Goal: Complete application form: Complete application form

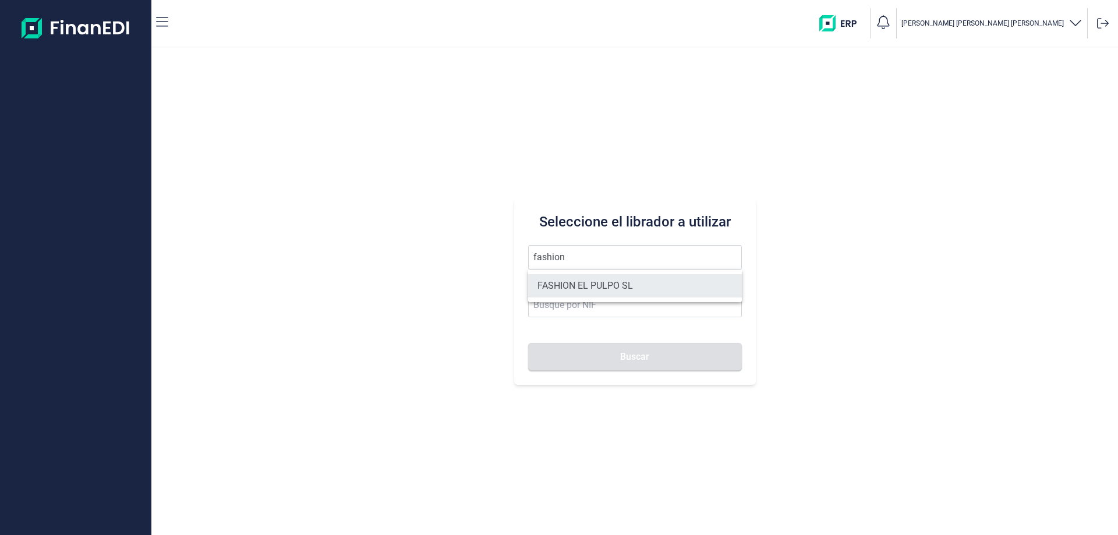
click at [556, 286] on li "FASHION EL PULPO SL" at bounding box center [635, 285] width 214 height 23
type input "FASHION EL PULPO SL"
type input "B70567763"
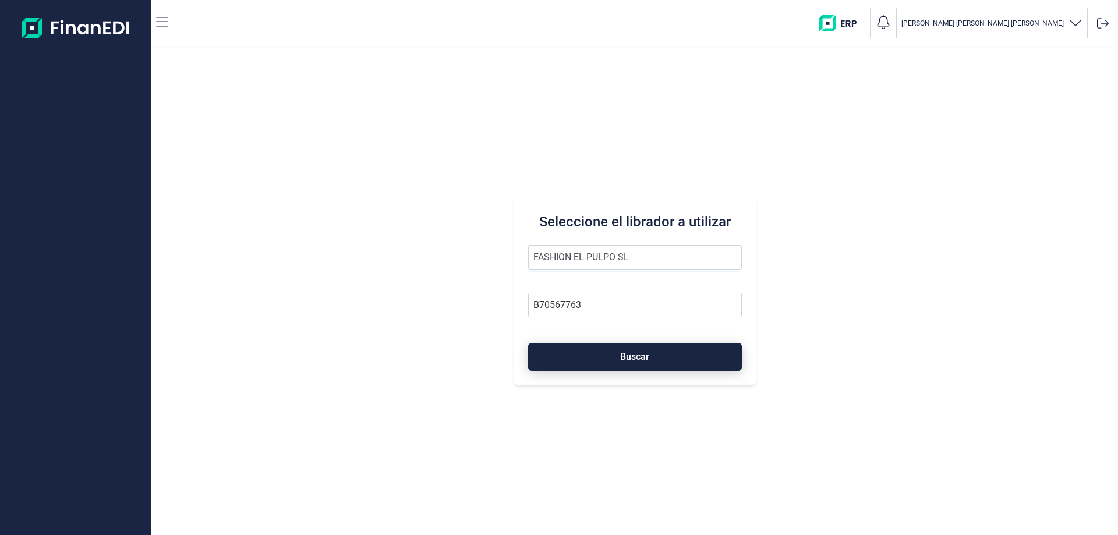
click at [594, 363] on button "Buscar" at bounding box center [635, 357] width 214 height 28
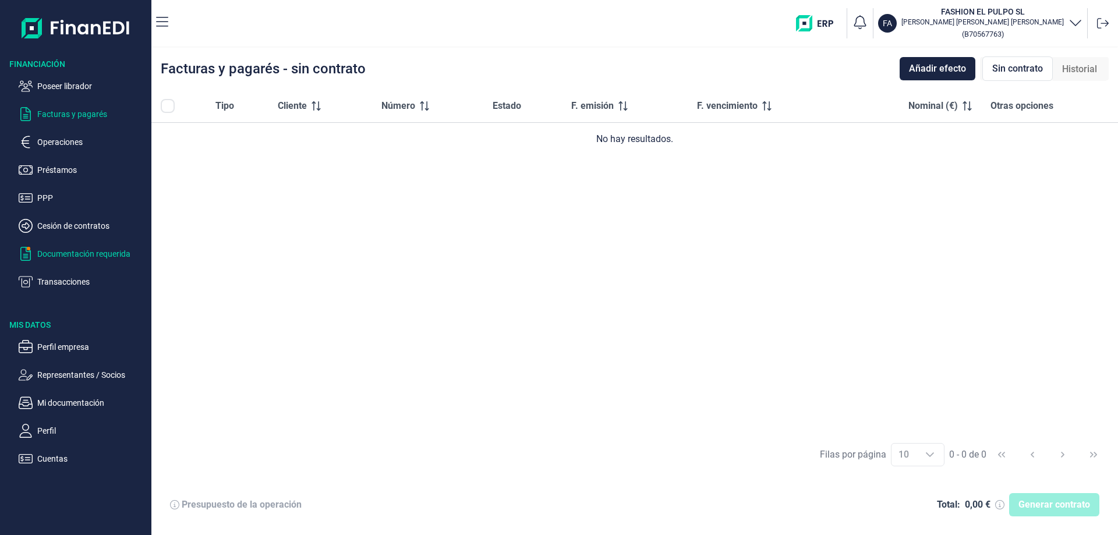
click at [57, 254] on p "Documentación requerida" at bounding box center [91, 254] width 109 height 14
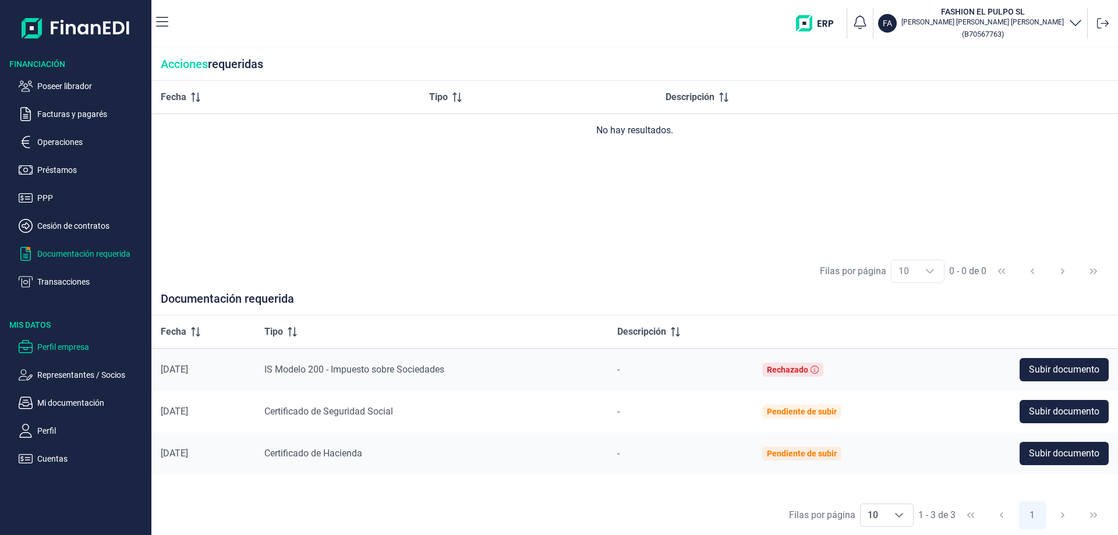
click at [69, 351] on p "Perfil empresa" at bounding box center [91, 347] width 109 height 14
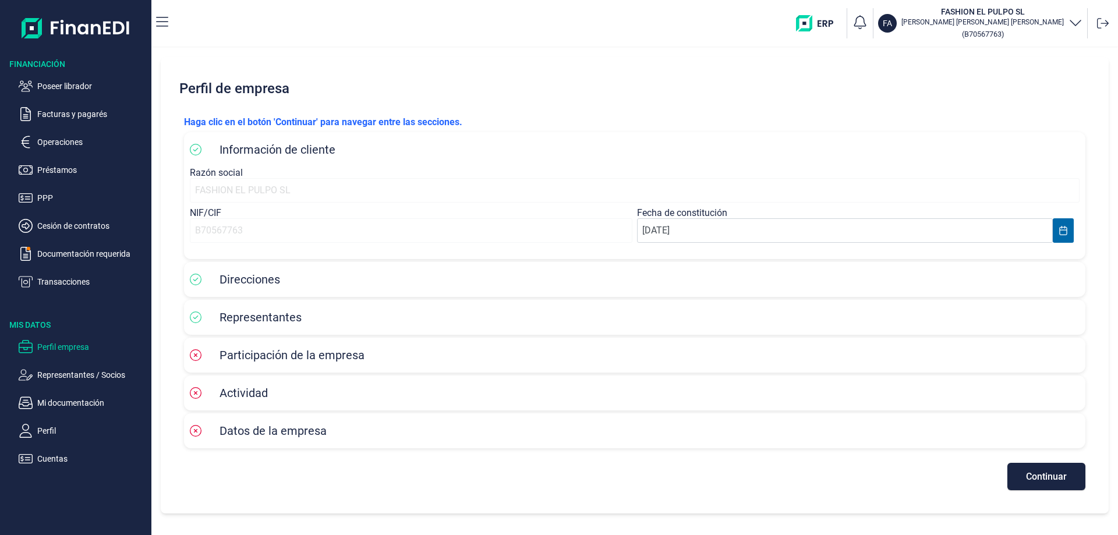
click at [262, 324] on span "Representantes" at bounding box center [261, 317] width 82 height 14
click at [1033, 477] on span "Continuar" at bounding box center [1046, 476] width 41 height 9
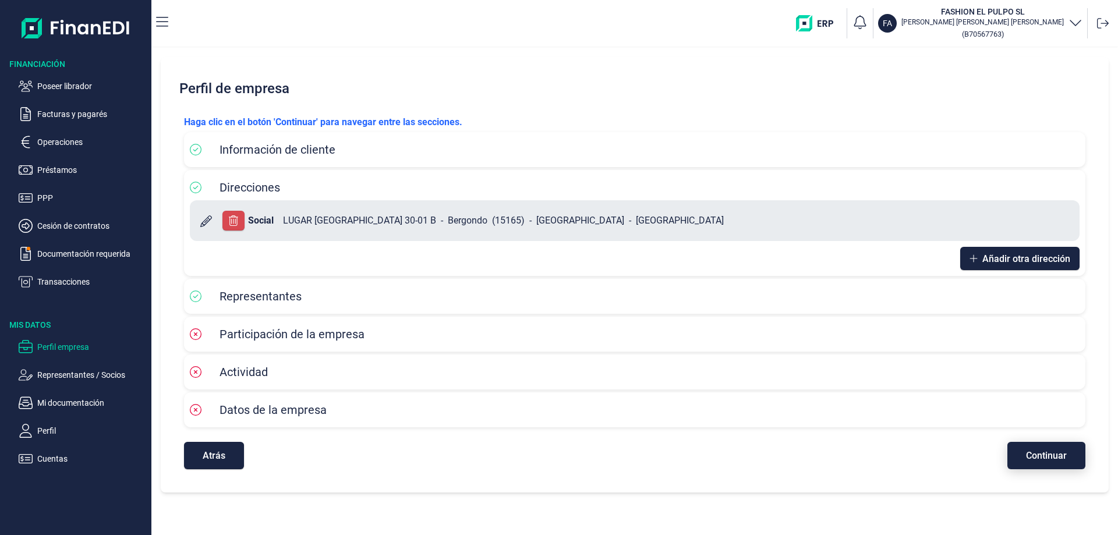
click at [1033, 477] on div "[PERSON_NAME] clic en el botón 'Continuar' para navegar entre las secciones. In…" at bounding box center [635, 292] width 920 height 373
click at [1036, 454] on span "Continuar" at bounding box center [1046, 455] width 41 height 9
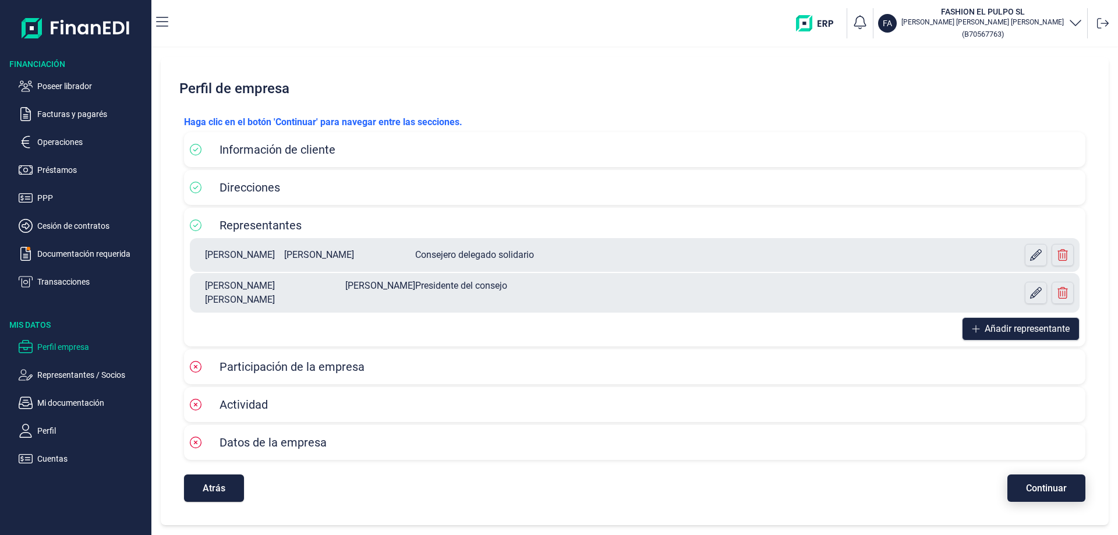
click at [1039, 484] on span "Continuar" at bounding box center [1046, 488] width 41 height 9
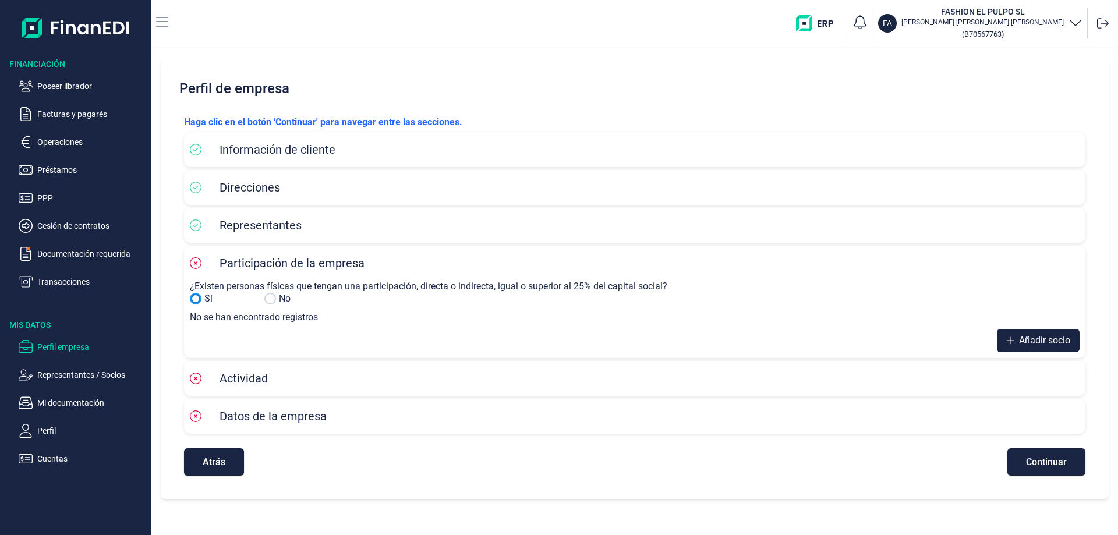
click at [194, 298] on input "No" at bounding box center [196, 299] width 12 height 12
click at [1006, 343] on icon at bounding box center [1010, 340] width 8 height 9
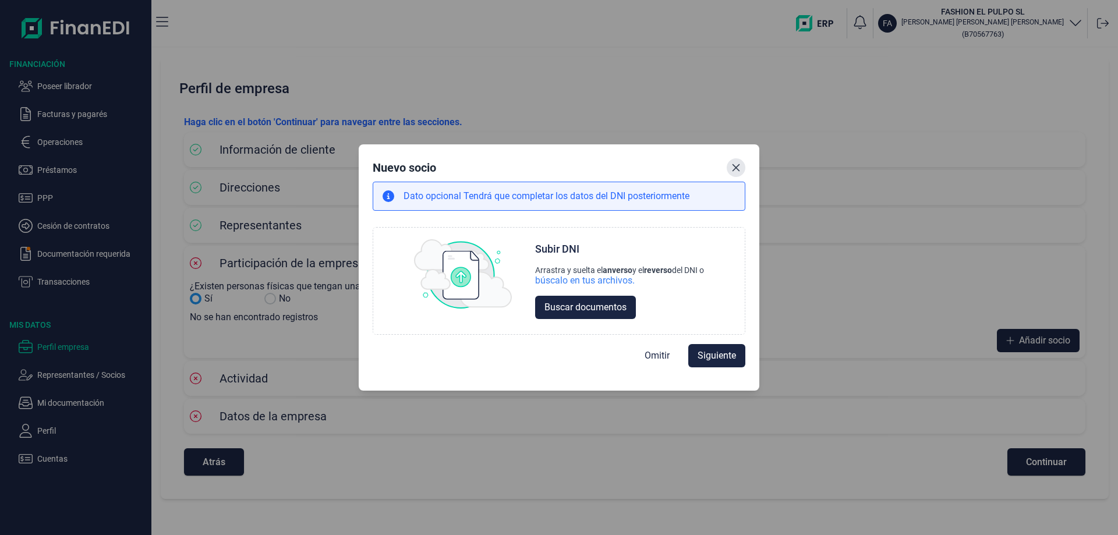
click at [739, 175] on button "Close" at bounding box center [736, 167] width 19 height 19
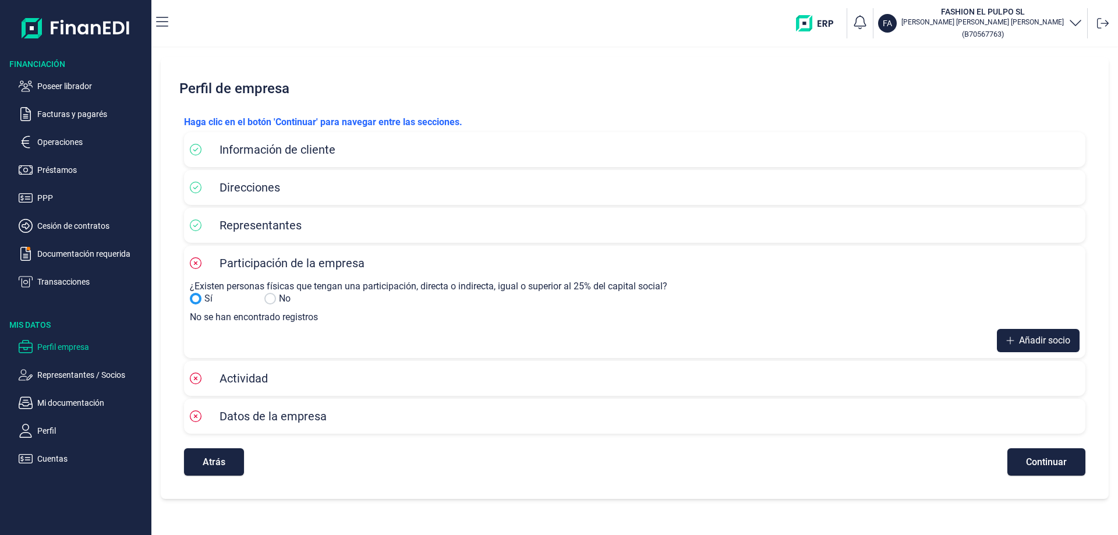
click at [269, 228] on span "Representantes" at bounding box center [261, 225] width 82 height 14
click at [192, 227] on icon at bounding box center [196, 226] width 12 height 12
click at [204, 455] on button "Atrás" at bounding box center [214, 461] width 60 height 27
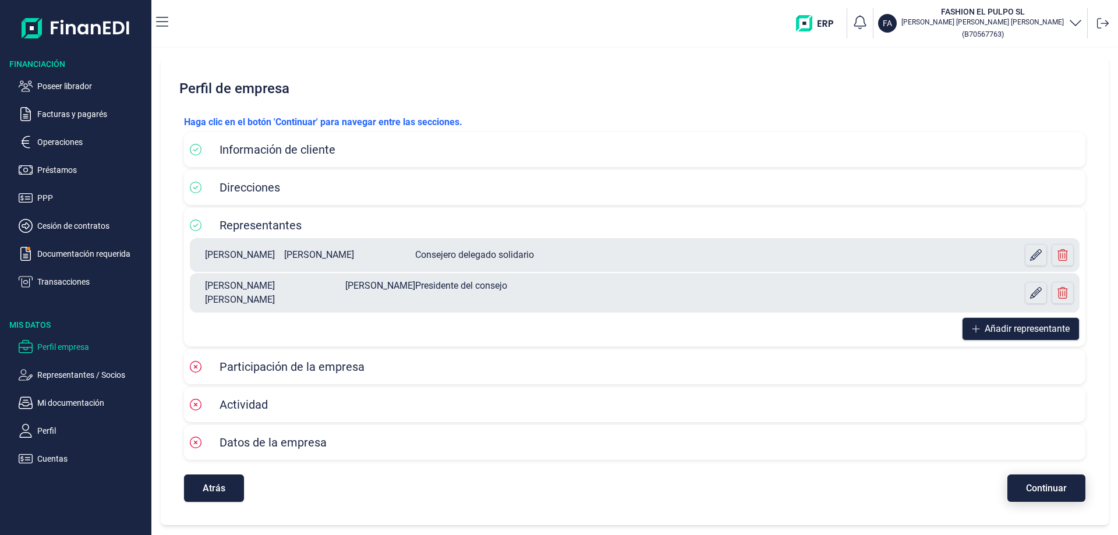
click at [1043, 486] on span "Continuar" at bounding box center [1046, 488] width 41 height 9
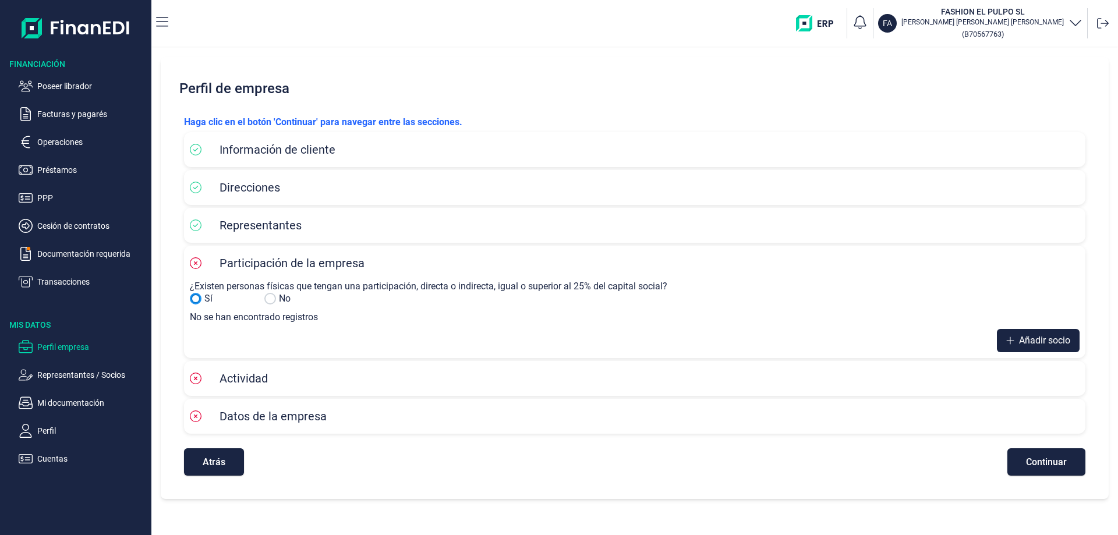
click at [198, 300] on input "No" at bounding box center [196, 299] width 12 height 12
click at [1047, 341] on span "Añadir socio" at bounding box center [1044, 341] width 51 height 14
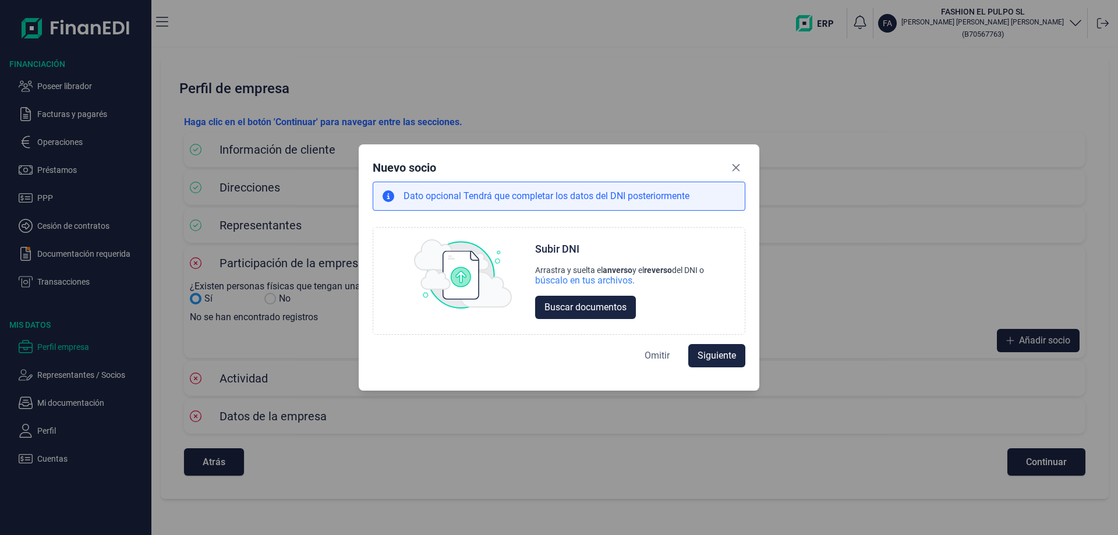
click at [659, 359] on span "Omitir" at bounding box center [657, 356] width 25 height 14
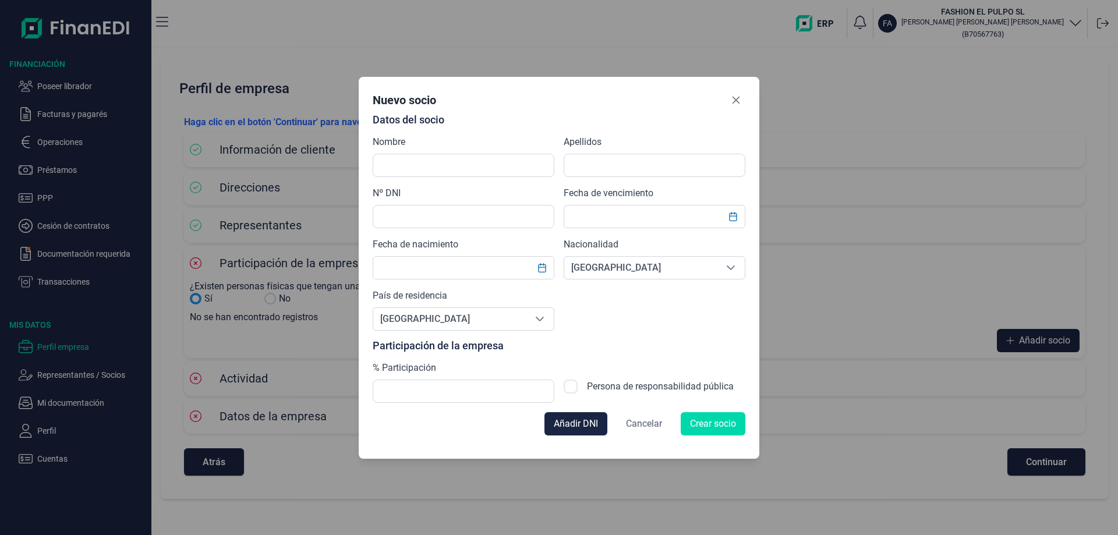
click at [645, 422] on span "Cancelar" at bounding box center [644, 424] width 36 height 14
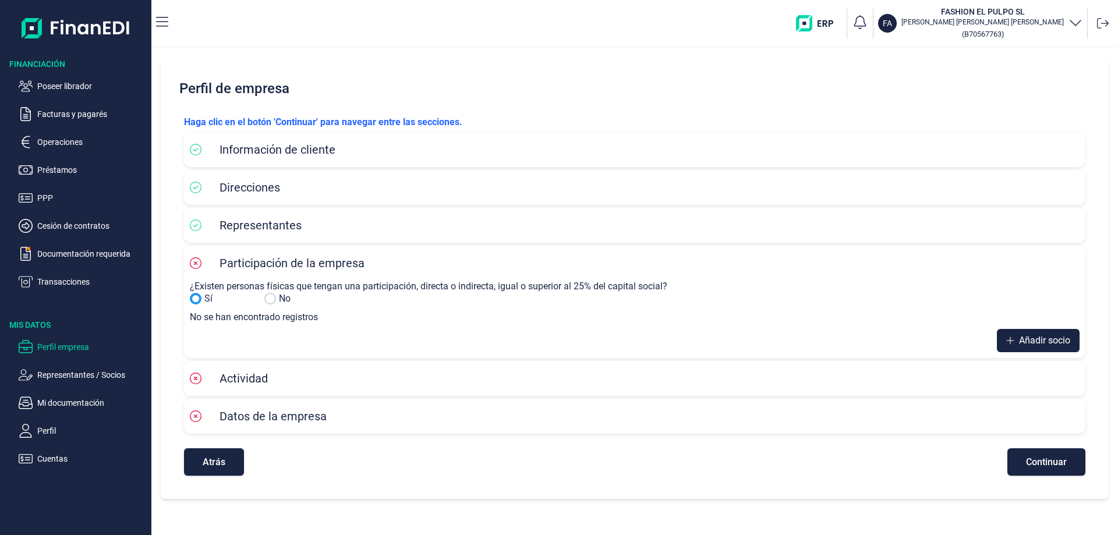
click at [301, 373] on div "Actividad" at bounding box center [635, 378] width 890 height 17
click at [268, 299] on input "Sí" at bounding box center [270, 299] width 12 height 12
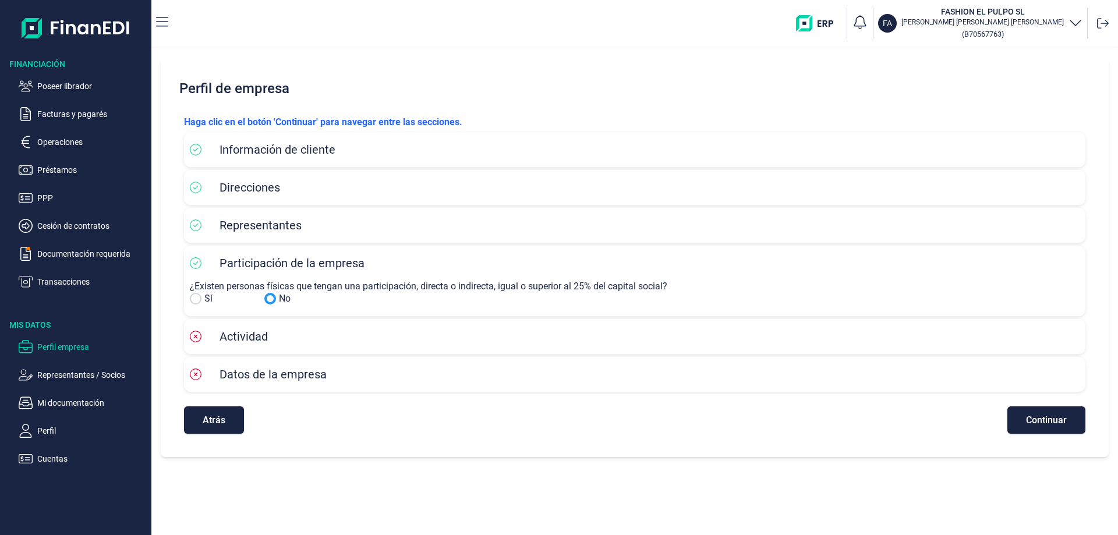
click at [196, 296] on input "No" at bounding box center [196, 299] width 12 height 12
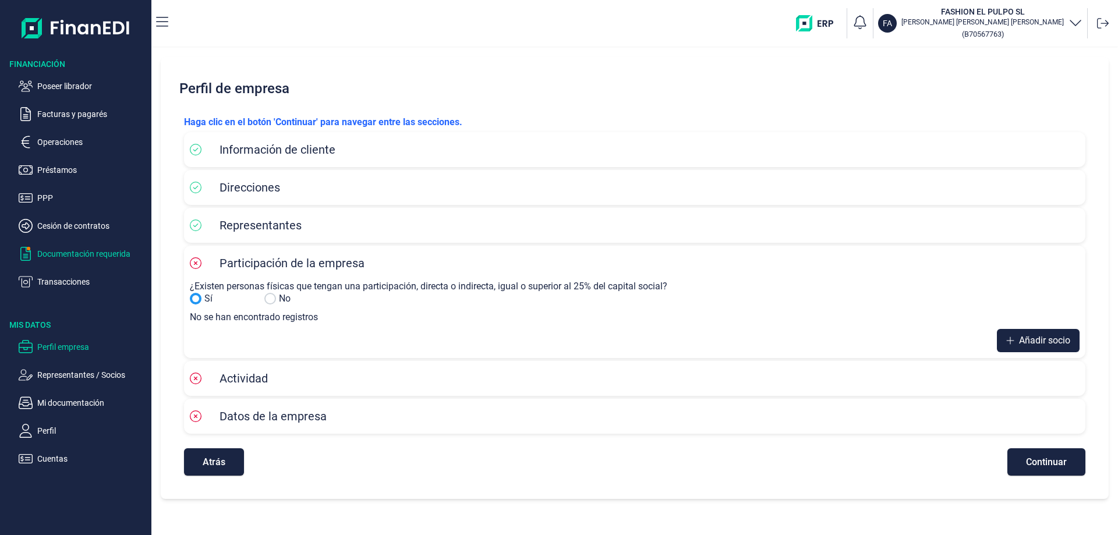
click at [36, 253] on button "Documentación requerida" at bounding box center [83, 254] width 128 height 14
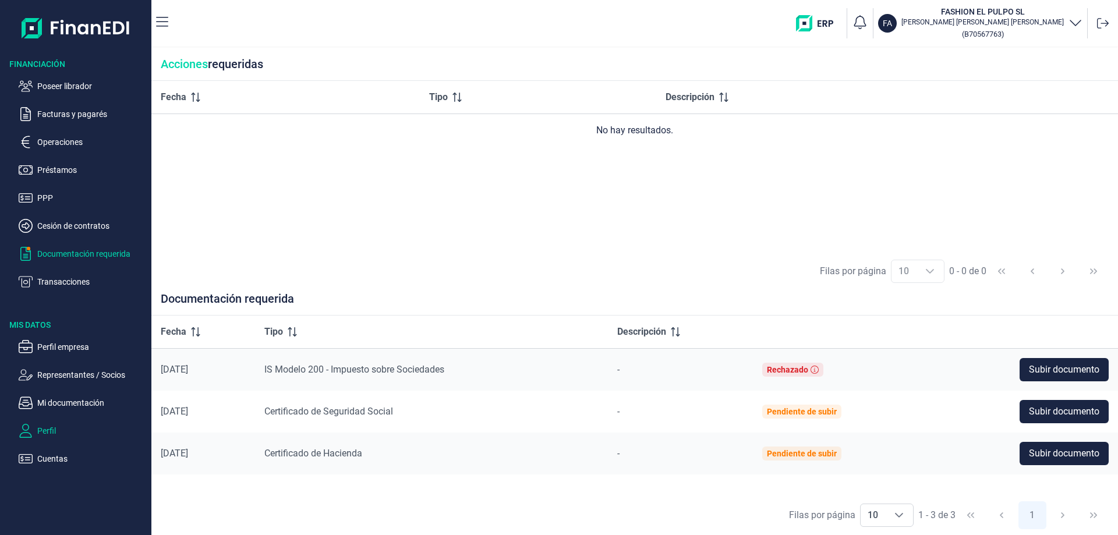
click at [58, 425] on p "Perfil" at bounding box center [91, 431] width 109 height 14
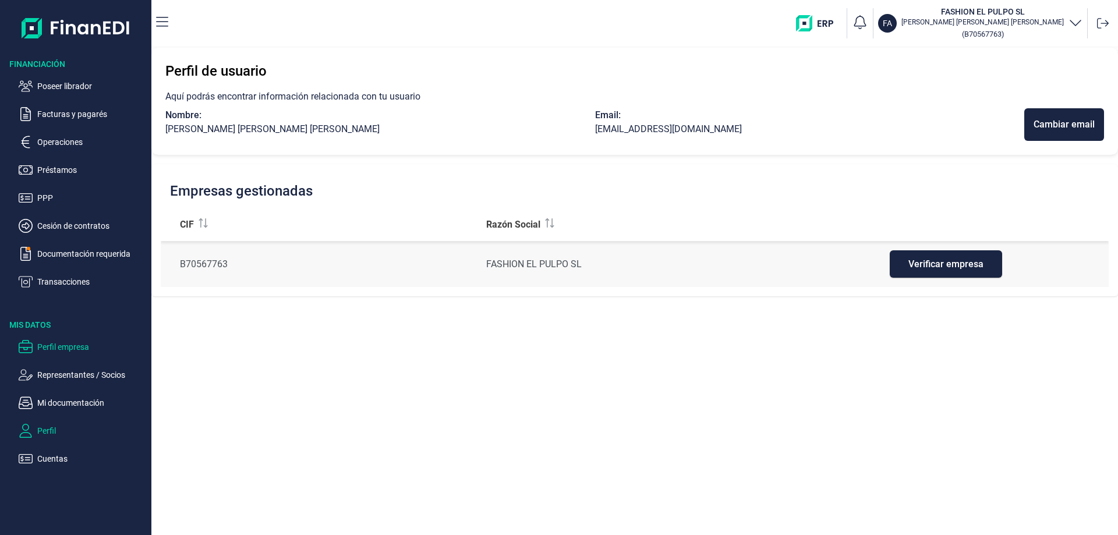
click at [55, 345] on p "Perfil empresa" at bounding box center [91, 347] width 109 height 14
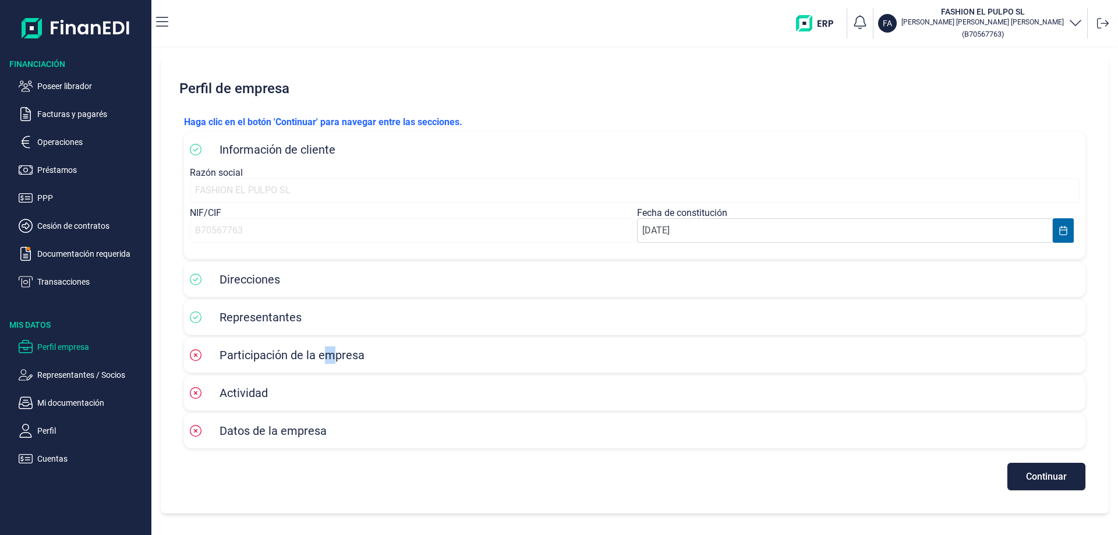
drag, startPoint x: 330, startPoint y: 346, endPoint x: 322, endPoint y: 352, distance: 10.0
click at [327, 347] on div "Participación de la empresa" at bounding box center [635, 355] width 890 height 23
click at [1031, 486] on button "Continuar" at bounding box center [1046, 476] width 78 height 27
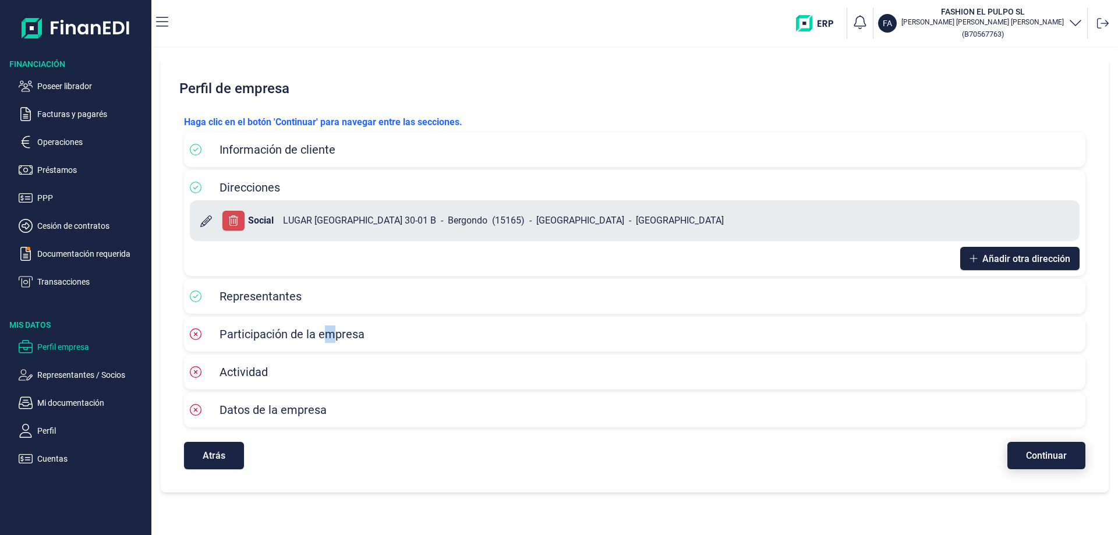
click at [1039, 468] on button "Continuar" at bounding box center [1046, 455] width 78 height 27
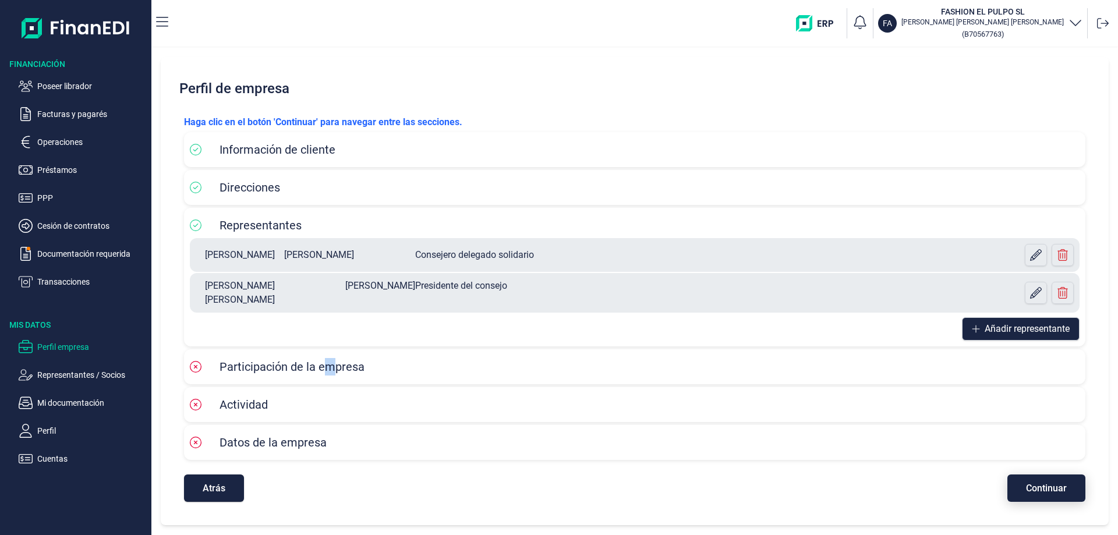
click at [1050, 489] on button "Continuar" at bounding box center [1046, 488] width 78 height 27
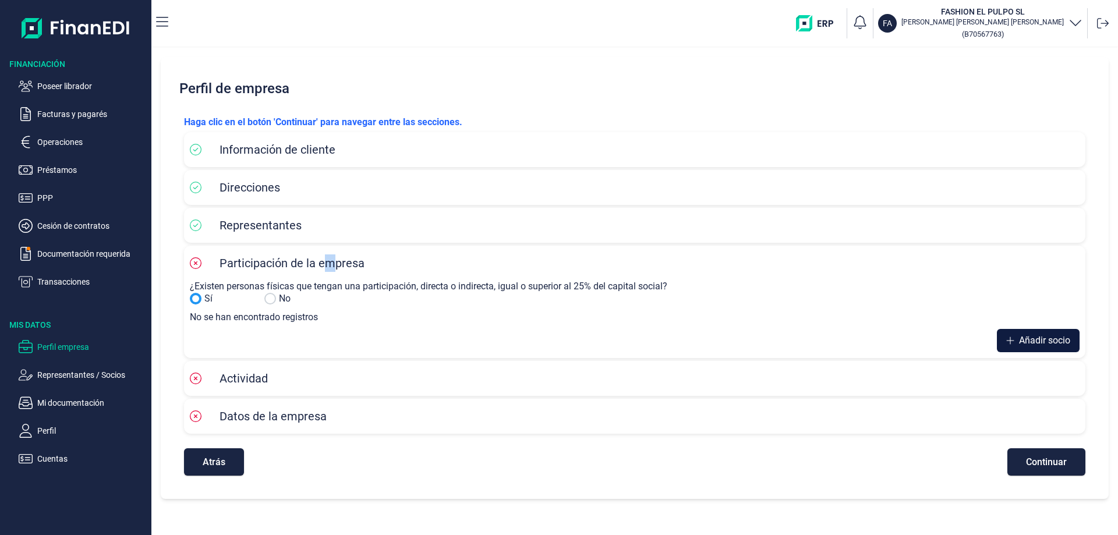
click at [1013, 348] on button "Añadir socio" at bounding box center [1038, 340] width 83 height 23
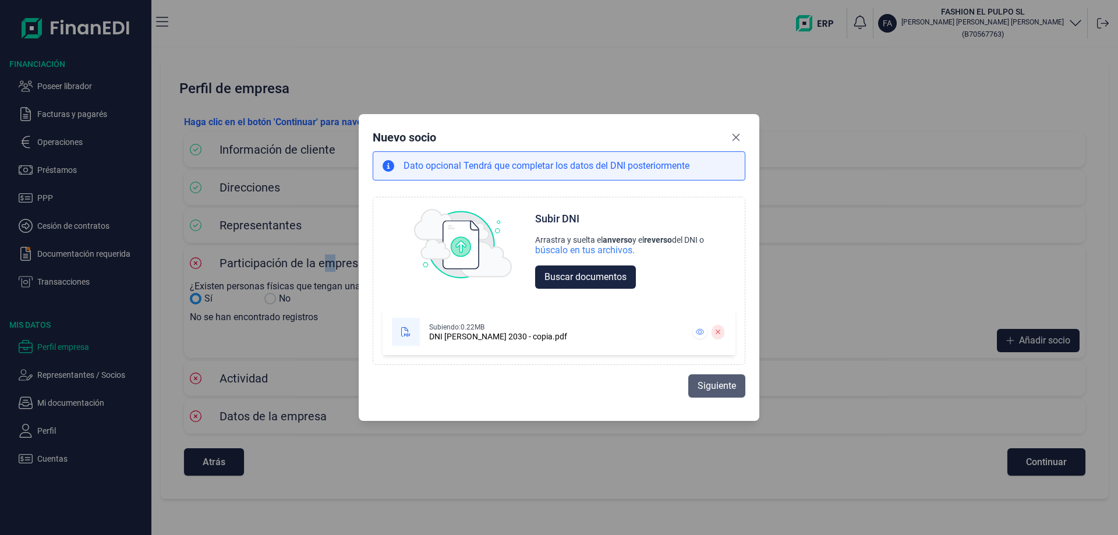
click at [724, 380] on span "Siguiente" at bounding box center [717, 386] width 38 height 14
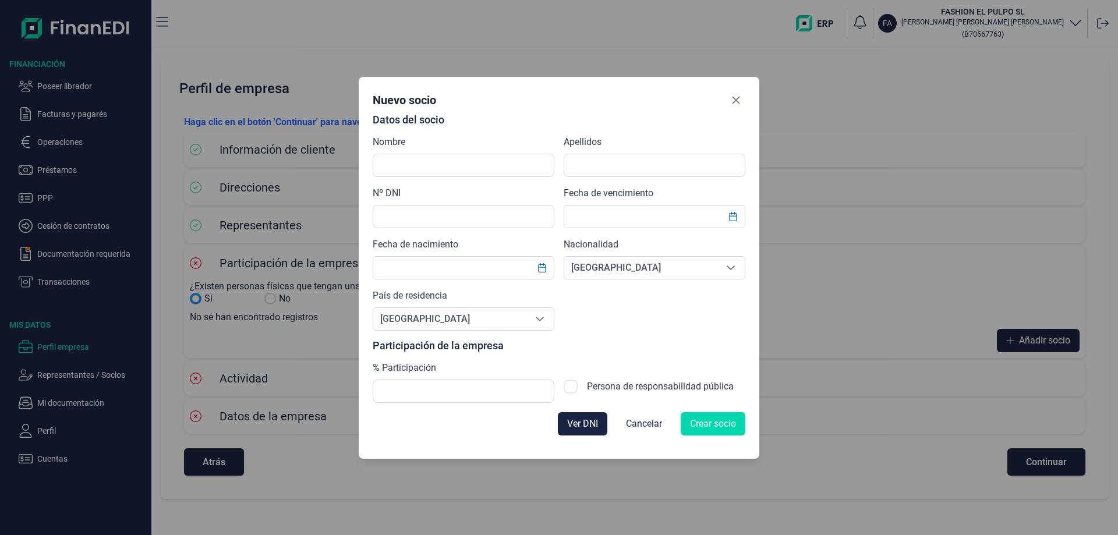
drag, startPoint x: 657, startPoint y: 88, endPoint x: 727, endPoint y: 74, distance: 70.7
click at [727, 74] on div "Nuevo socio Datos del socio Nombre Apellidos Nº DNI Fecha de vencimiento Fecha …" at bounding box center [559, 267] width 1118 height 535
drag, startPoint x: 623, startPoint y: 83, endPoint x: 717, endPoint y: 59, distance: 97.2
click at [717, 60] on div "Nuevo socio Datos del socio Nombre Apellidos Nº DNI Fecha de vencimiento Fecha …" at bounding box center [559, 267] width 1118 height 535
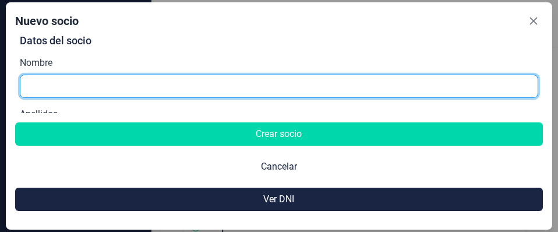
click at [123, 84] on input "text" at bounding box center [279, 86] width 519 height 23
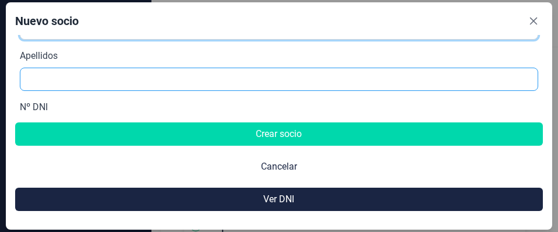
type input "[PERSON_NAME] [PERSON_NAME]"
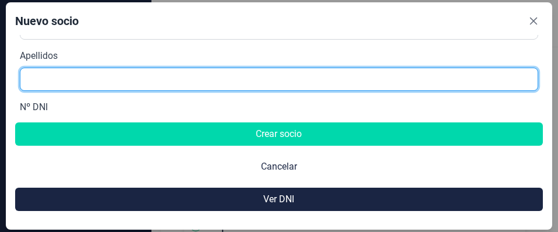
click at [105, 84] on input "text" at bounding box center [279, 79] width 519 height 23
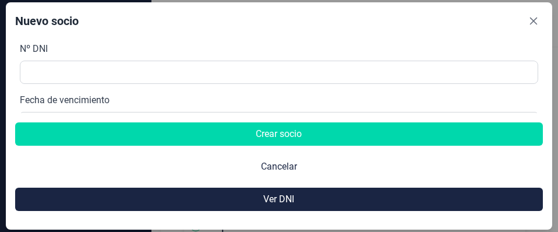
type input "[PERSON_NAME]"
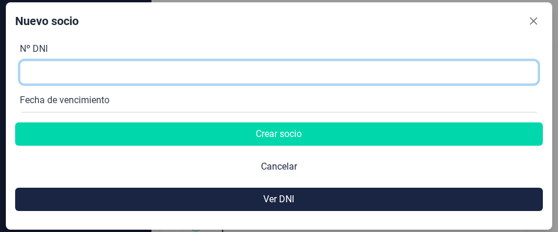
click at [110, 76] on input "text" at bounding box center [279, 72] width 519 height 23
type input "32429109Y"
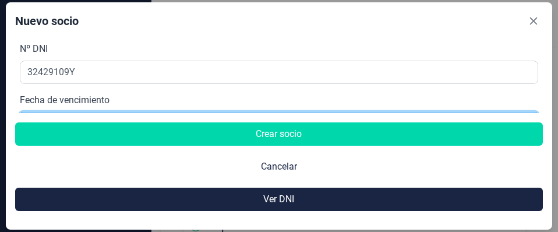
scroll to position [139, 0]
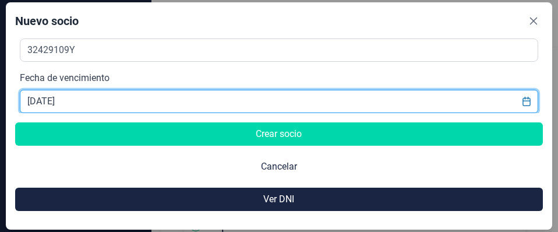
type input "[DATE]"
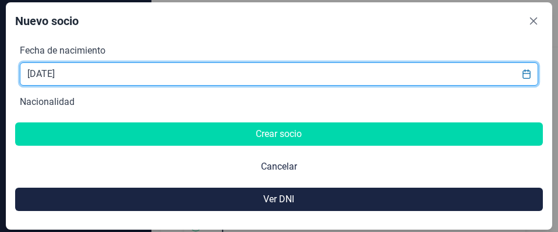
type input "[DATE]"
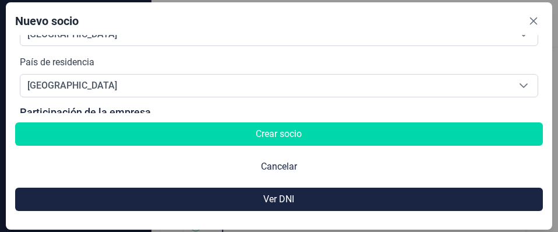
scroll to position [388, 0]
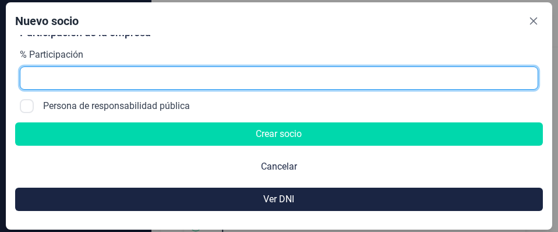
click at [79, 79] on input "text" at bounding box center [279, 77] width 519 height 23
type input "50,00"
click at [523, 77] on input "50,00" at bounding box center [279, 77] width 519 height 23
click at [526, 77] on input "50,00" at bounding box center [279, 77] width 519 height 23
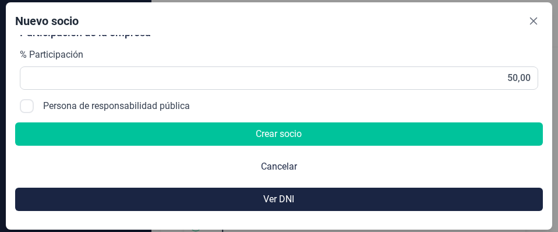
click at [309, 135] on button "Crear socio" at bounding box center [279, 133] width 528 height 23
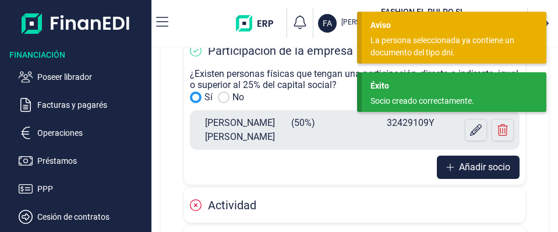
scroll to position [233, 0]
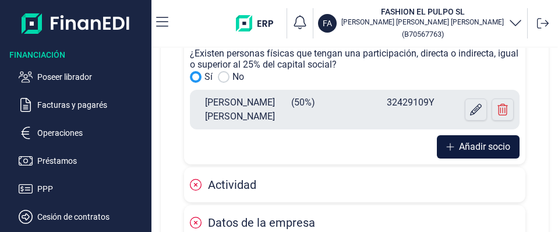
click at [459, 154] on span "Añadir socio" at bounding box center [484, 147] width 51 height 14
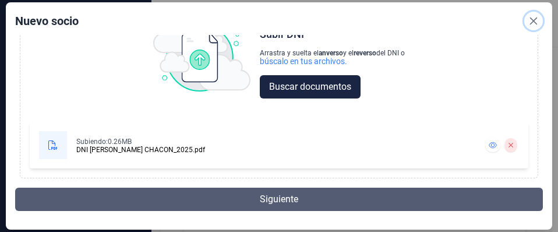
scroll to position [71, 0]
click at [265, 200] on span "Siguiente" at bounding box center [279, 199] width 38 height 14
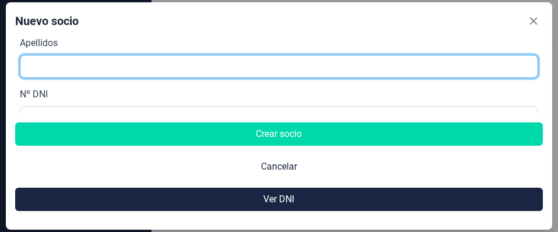
click at [109, 68] on input "text" at bounding box center [279, 66] width 519 height 23
click at [116, 62] on input "text" at bounding box center [279, 66] width 519 height 23
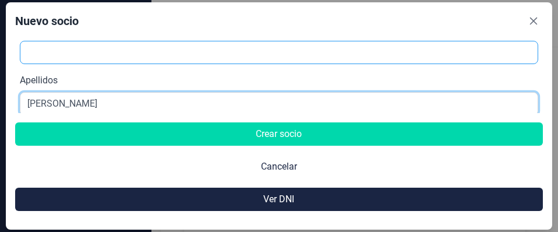
scroll to position [13, 0]
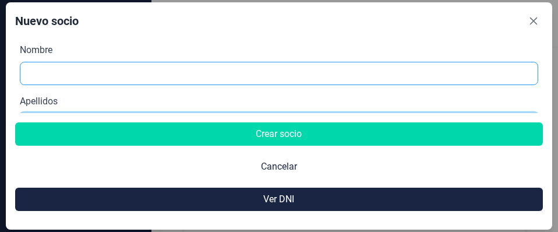
type input "[PERSON_NAME]"
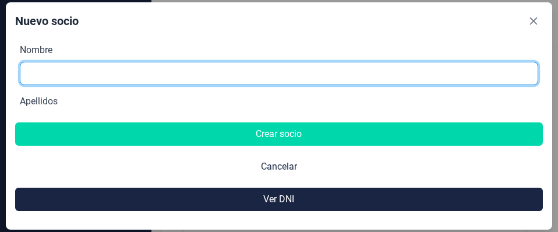
click at [129, 66] on input "text" at bounding box center [279, 73] width 519 height 23
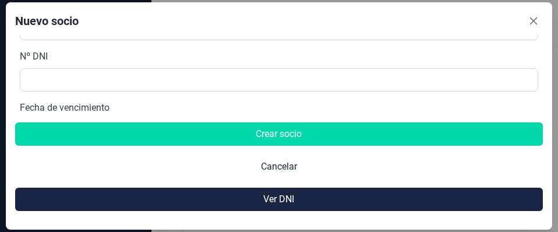
scroll to position [129, 0]
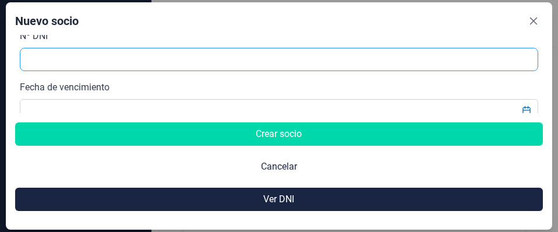
type input "[PERSON_NAME]"
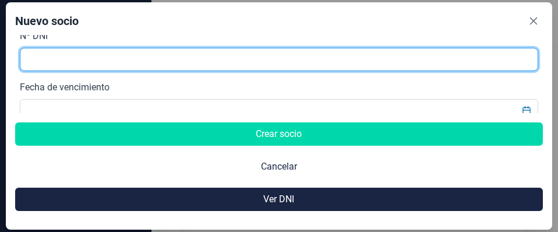
click at [128, 61] on input "text" at bounding box center [279, 59] width 519 height 23
type input "47364169Q"
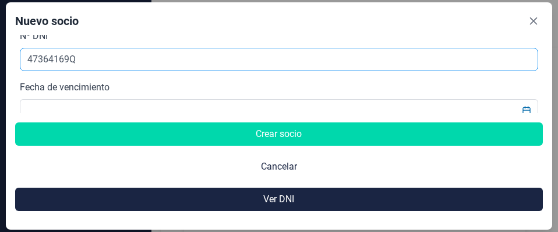
scroll to position [139, 0]
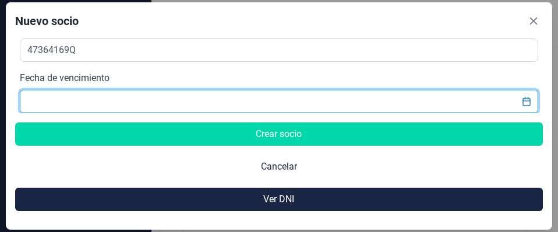
click at [101, 99] on input "text" at bounding box center [279, 101] width 519 height 23
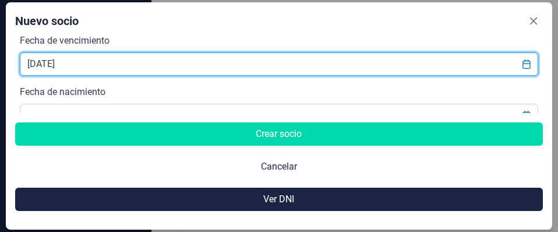
scroll to position [197, 0]
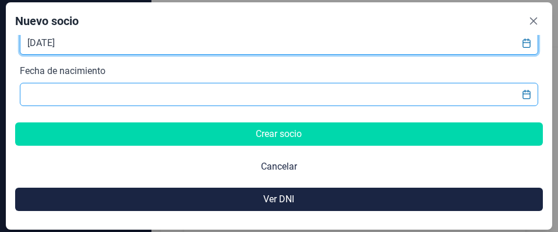
type input "[DATE]"
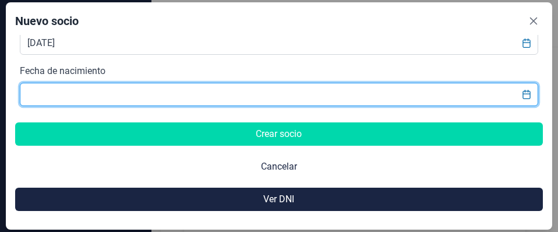
click at [133, 89] on input "text" at bounding box center [279, 94] width 519 height 23
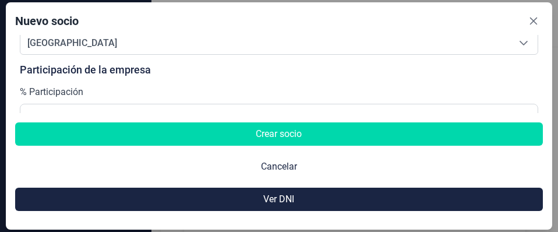
scroll to position [372, 0]
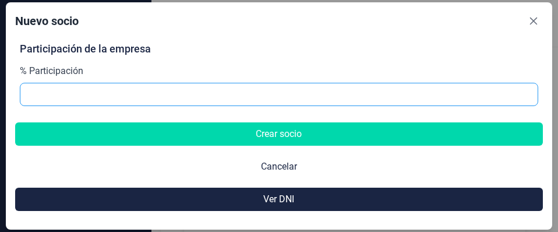
type input "[DATE]"
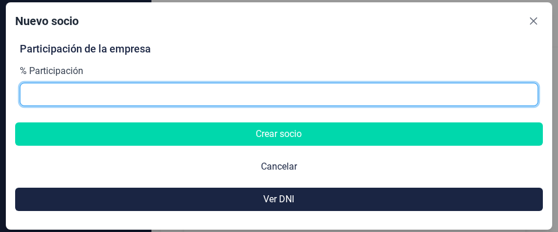
click at [130, 90] on input "text" at bounding box center [279, 94] width 519 height 23
type input "49,00"
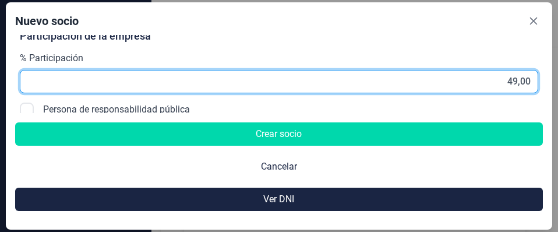
scroll to position [388, 0]
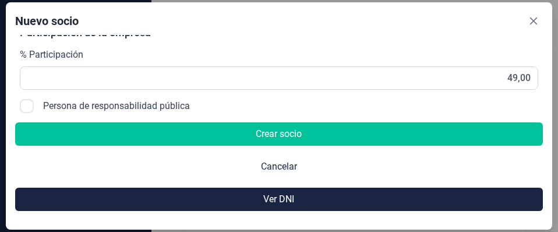
click at [267, 134] on span "Crear socio" at bounding box center [279, 134] width 46 height 14
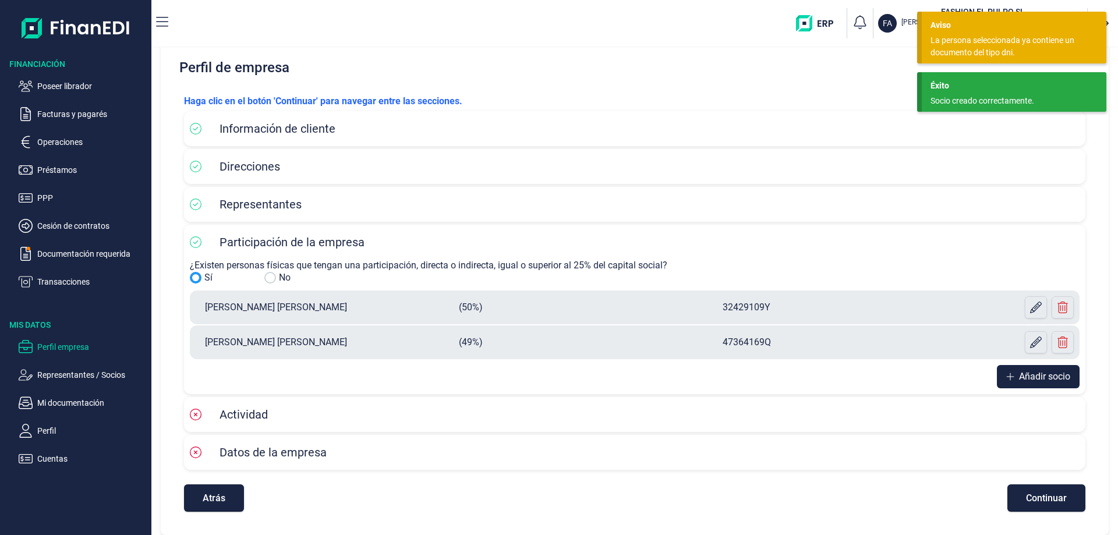
scroll to position [21, 0]
click at [397, 420] on div "Actividad" at bounding box center [635, 414] width 890 height 17
click at [249, 411] on span "Actividad" at bounding box center [244, 415] width 48 height 14
click at [1035, 498] on span "Continuar" at bounding box center [1046, 498] width 41 height 9
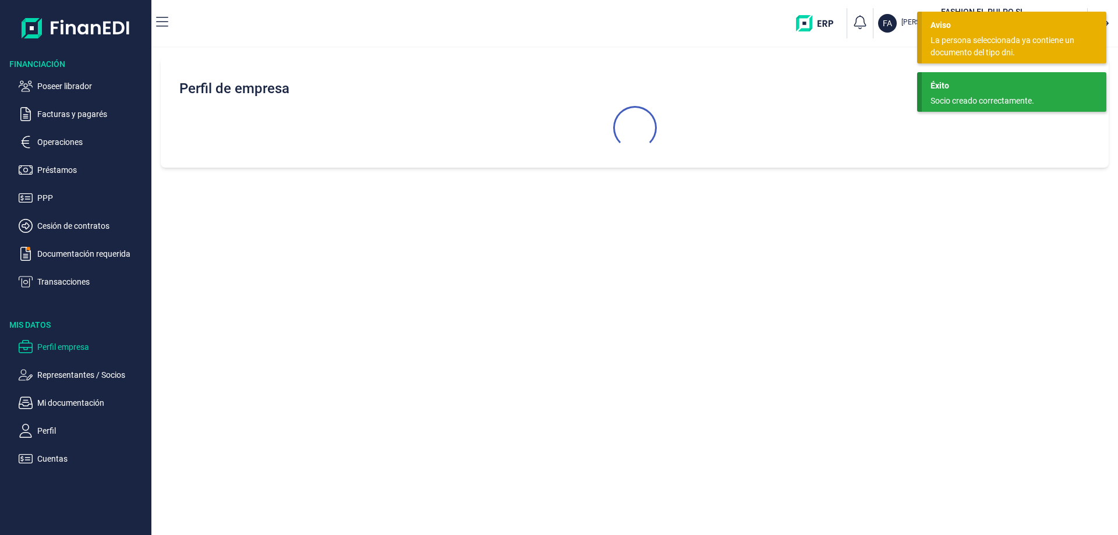
scroll to position [0, 0]
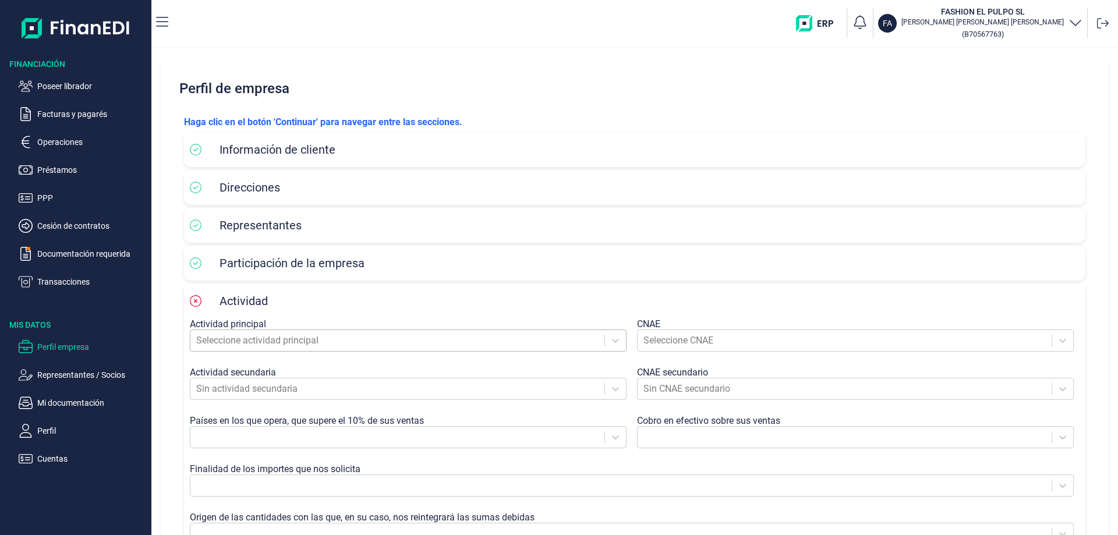
click at [424, 338] on div at bounding box center [397, 340] width 402 height 16
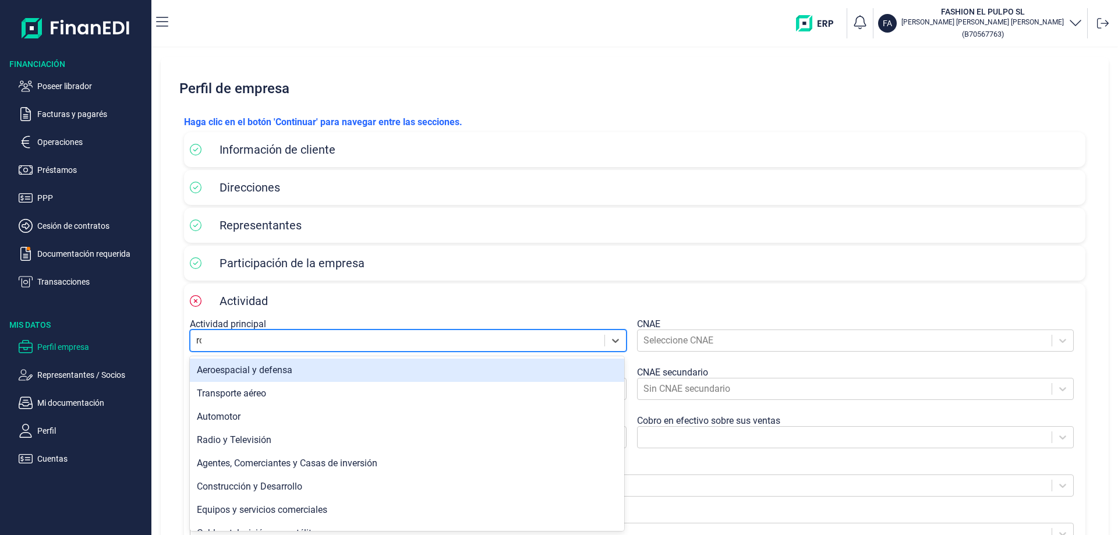
type input "rop"
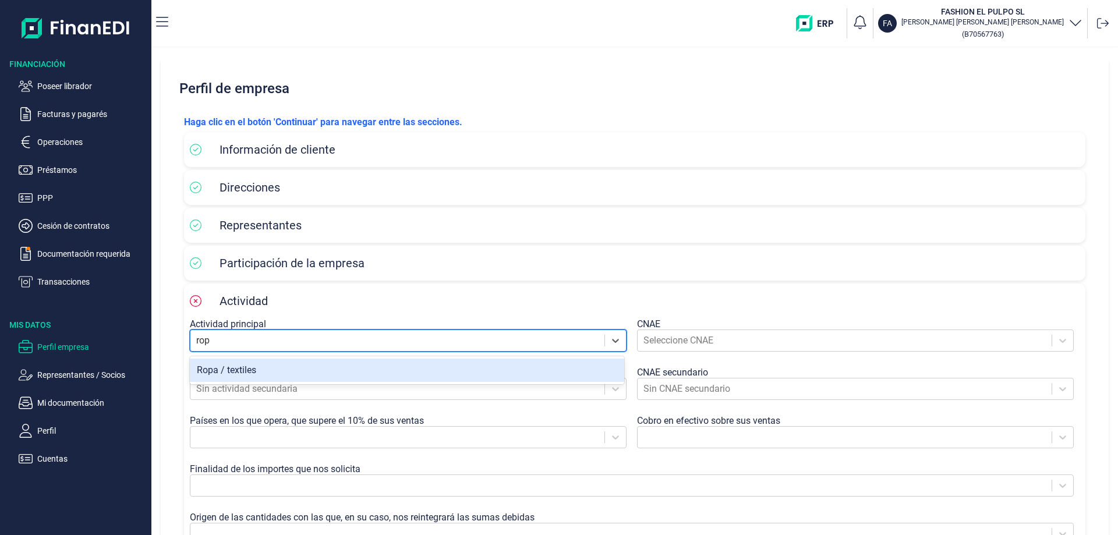
click at [376, 370] on div "Ropa / textiles" at bounding box center [407, 370] width 434 height 23
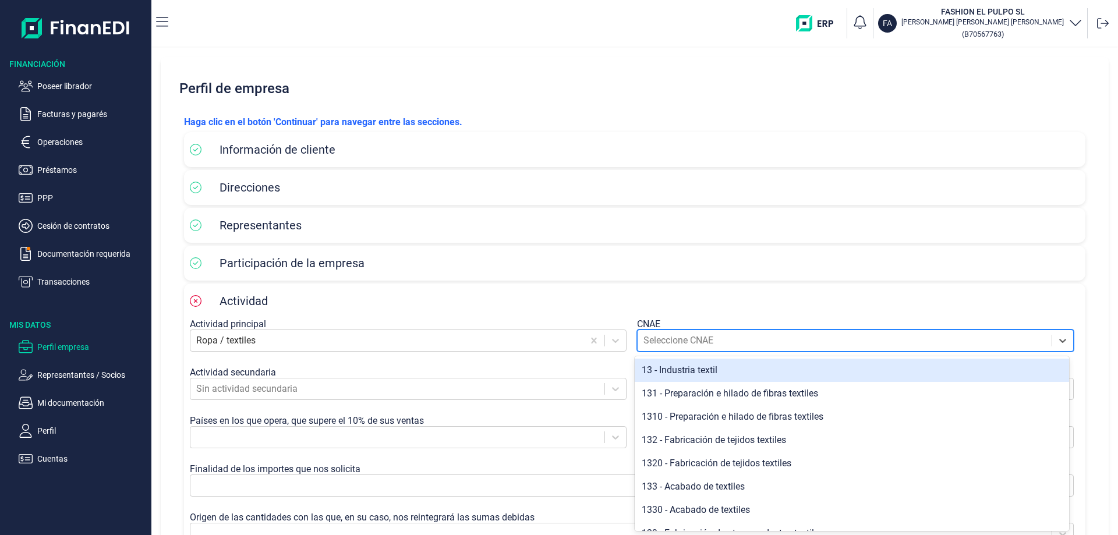
click at [728, 338] on div at bounding box center [844, 340] width 402 height 16
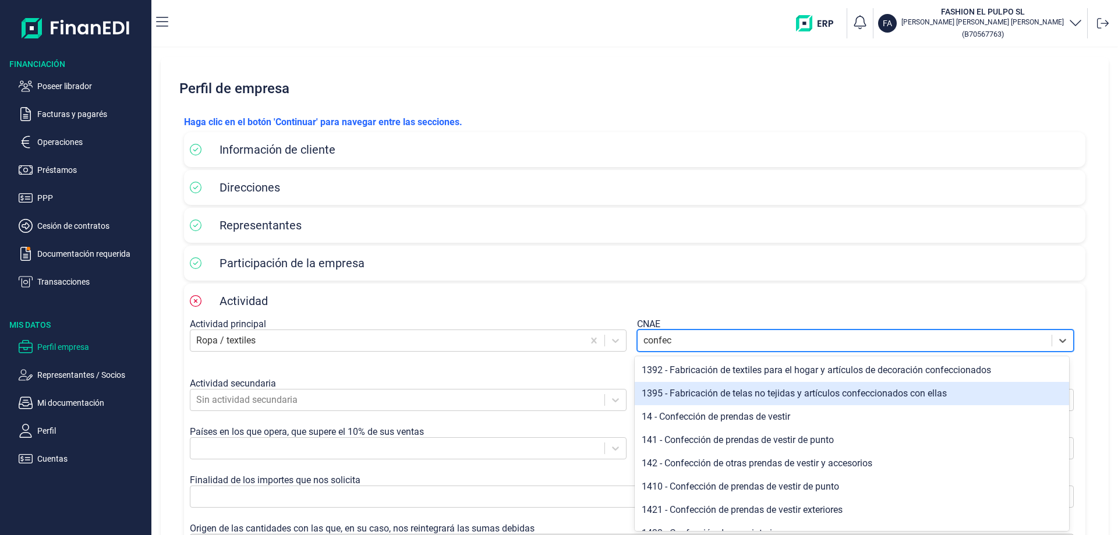
type input "confec"
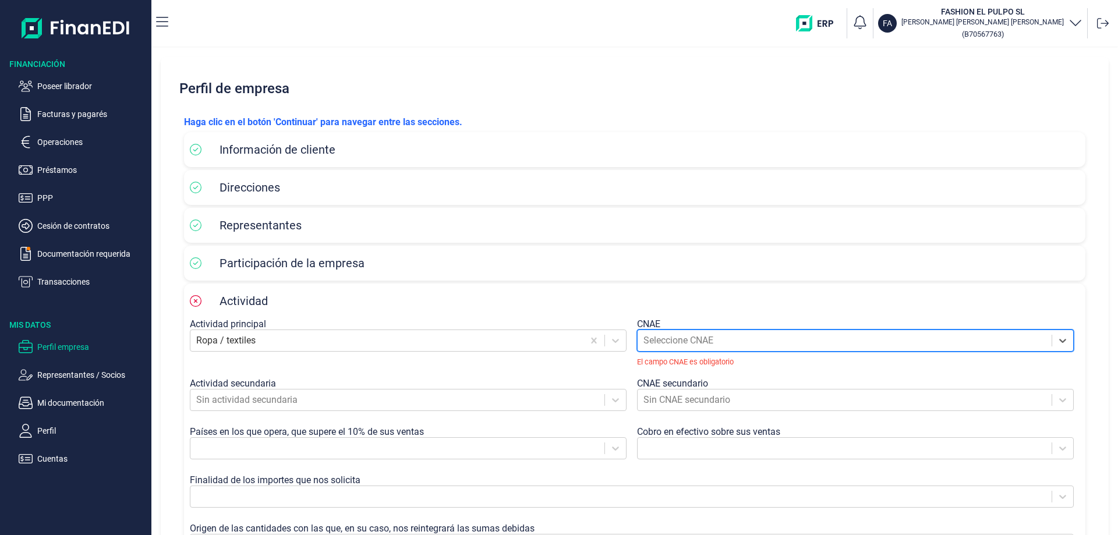
click at [726, 346] on div at bounding box center [844, 340] width 402 height 16
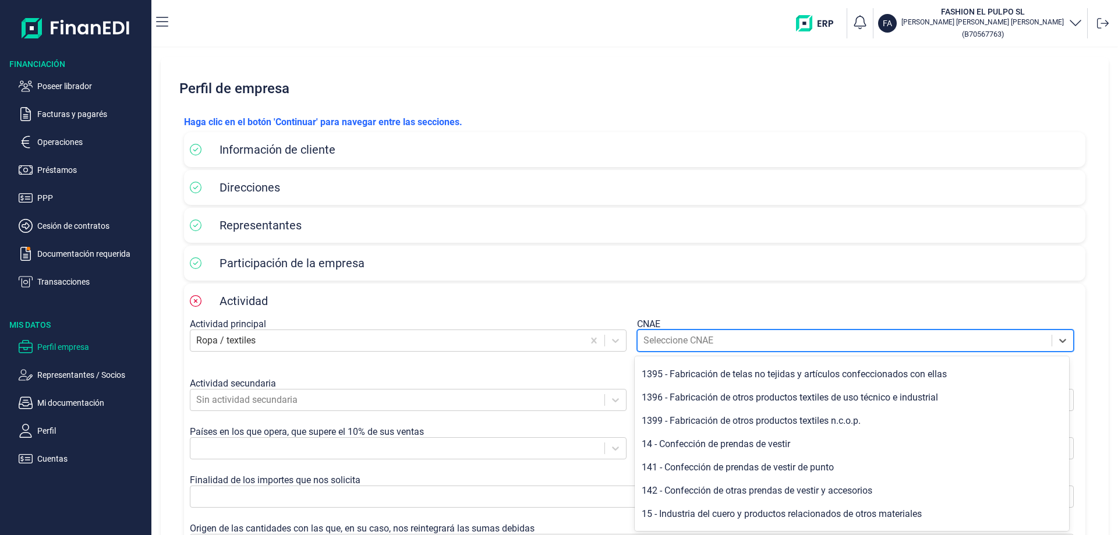
scroll to position [291, 0]
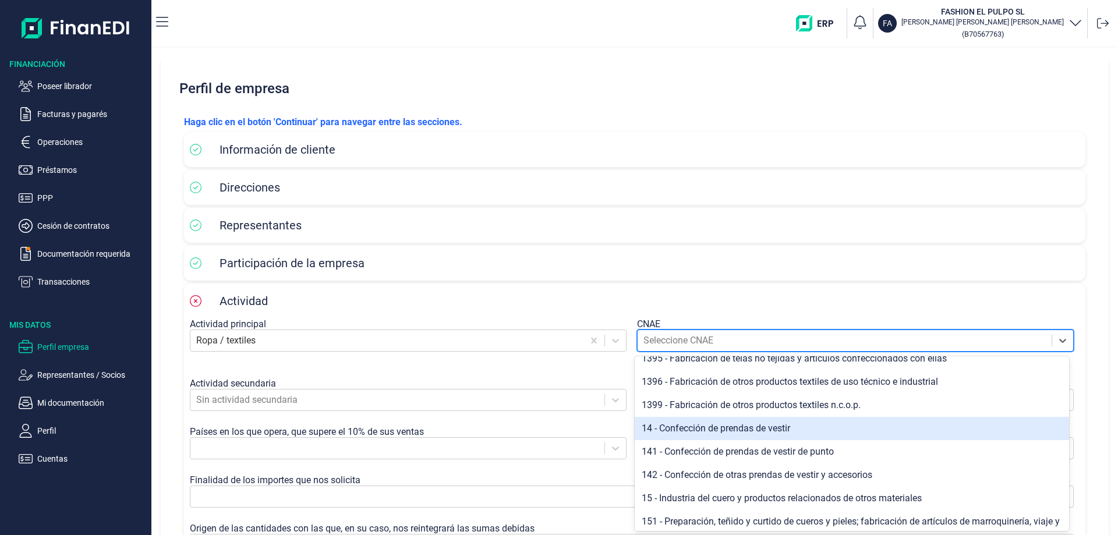
click at [701, 433] on div "14 - Confección de prendas de vestir" at bounding box center [852, 428] width 434 height 23
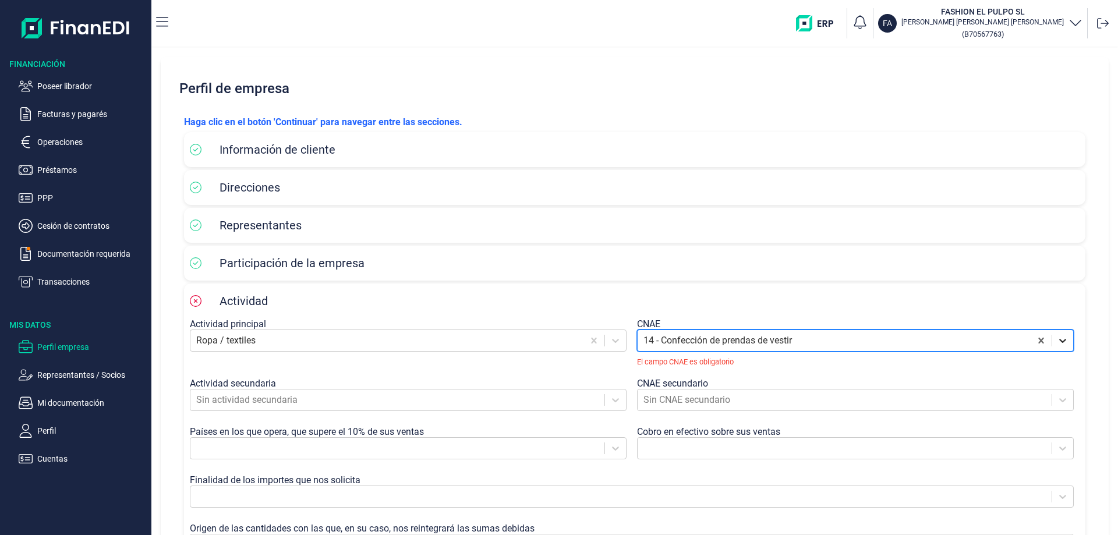
click at [1057, 343] on icon at bounding box center [1063, 341] width 12 height 12
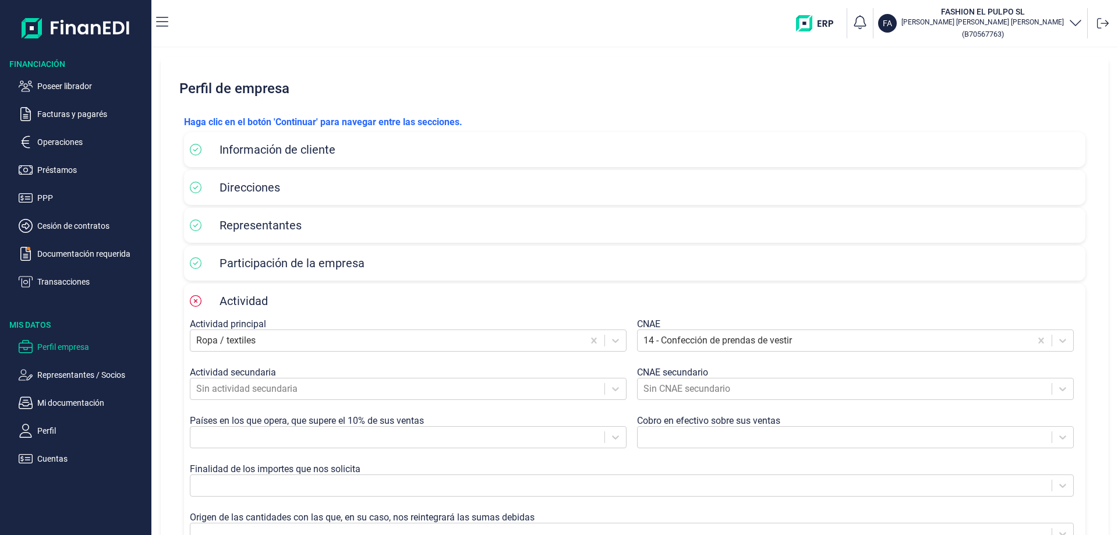
click at [692, 362] on div "14 - Confección de prendas de vestir" at bounding box center [858, 346] width 443 height 33
click at [318, 393] on div at bounding box center [397, 389] width 402 height 16
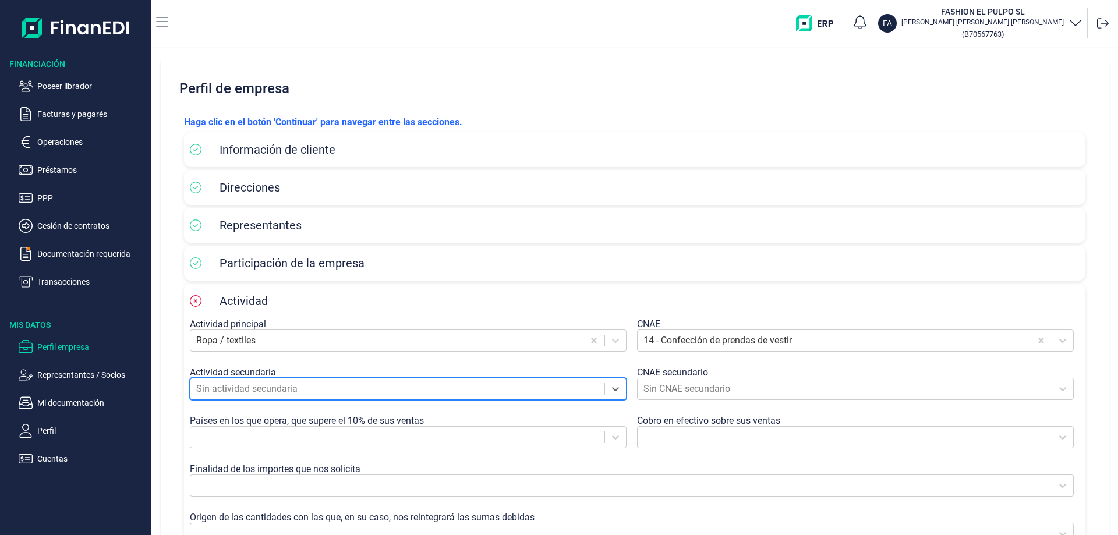
click at [318, 393] on div at bounding box center [397, 389] width 402 height 16
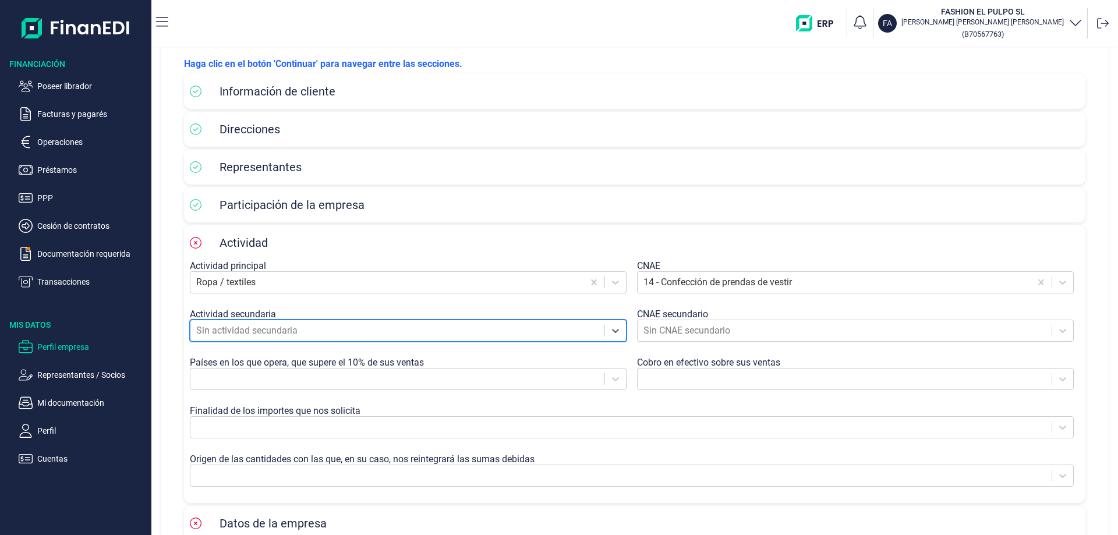
scroll to position [116, 0]
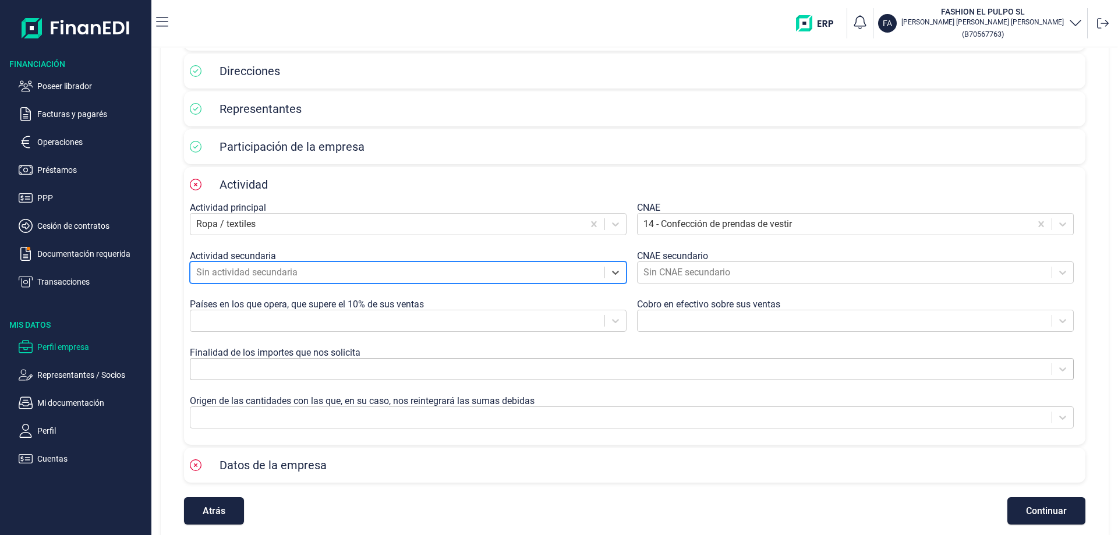
click at [335, 375] on div at bounding box center [621, 369] width 850 height 16
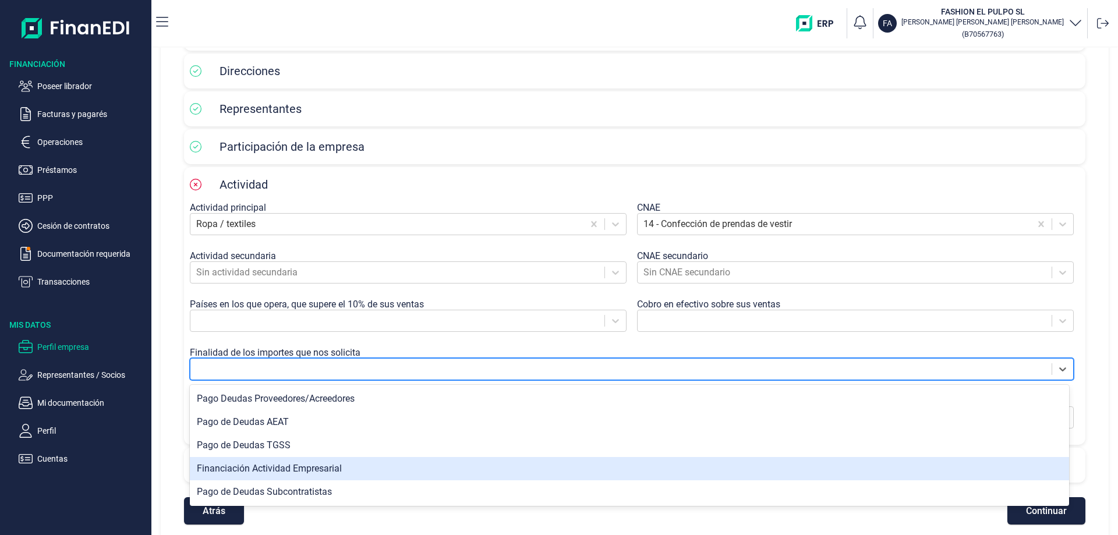
click at [273, 472] on div "Financiación Actividad Empresarial" at bounding box center [629, 468] width 879 height 23
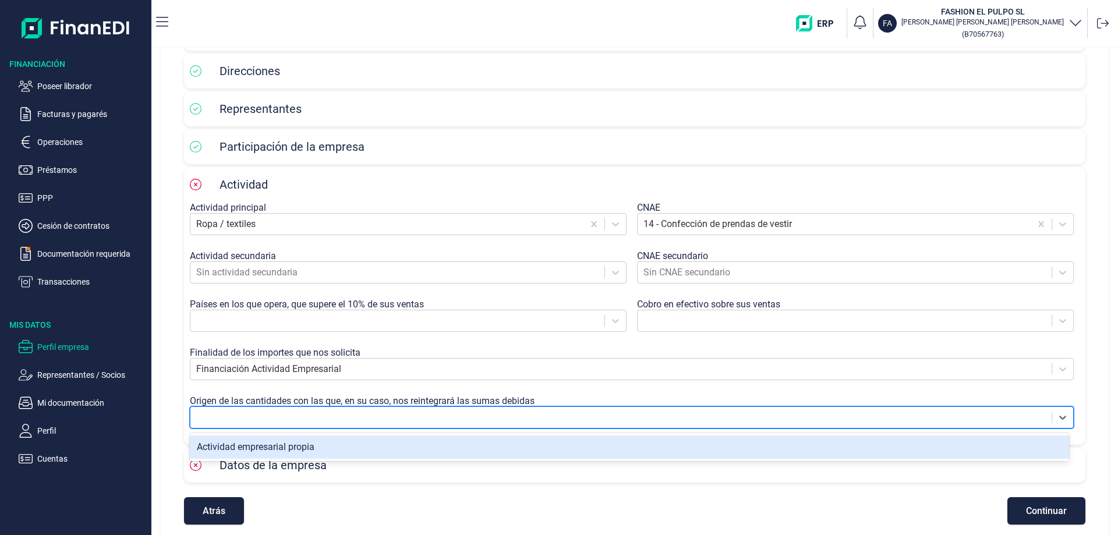
click at [291, 418] on div at bounding box center [621, 417] width 850 height 16
click at [263, 451] on div "Actividad empresarial propia" at bounding box center [629, 447] width 879 height 23
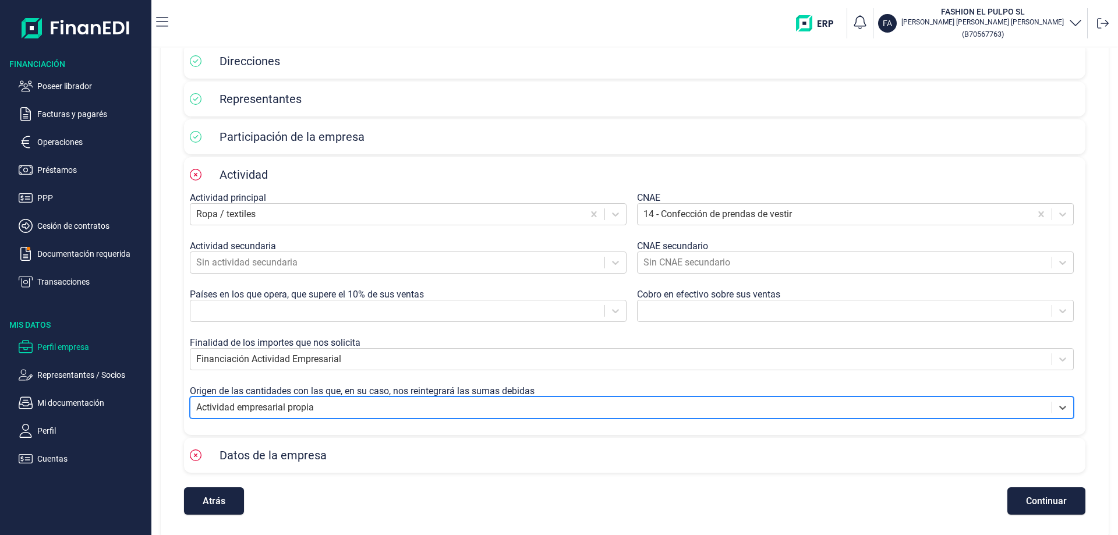
scroll to position [129, 0]
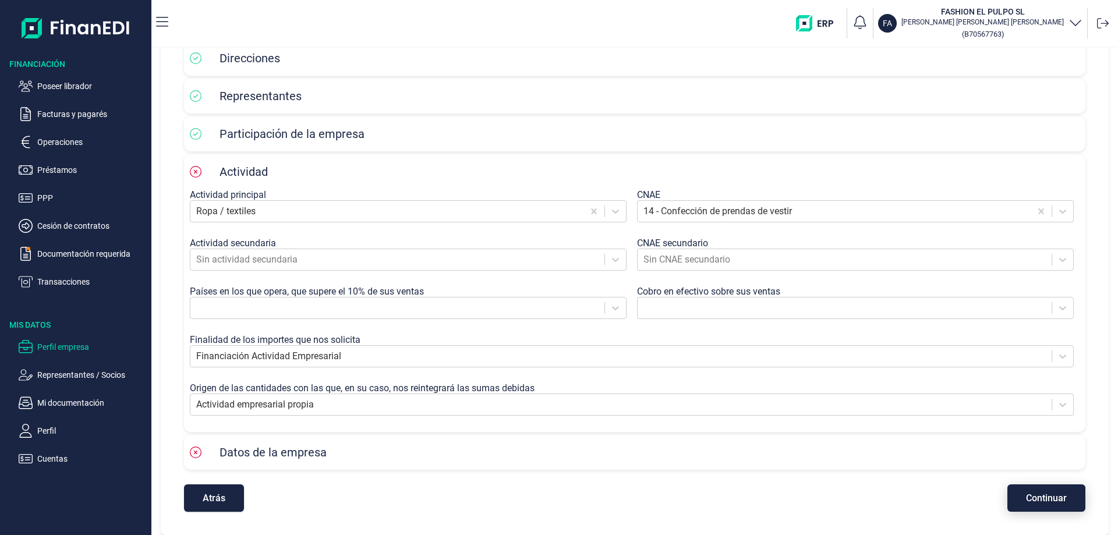
click at [1032, 503] on span "Continuar" at bounding box center [1046, 498] width 41 height 9
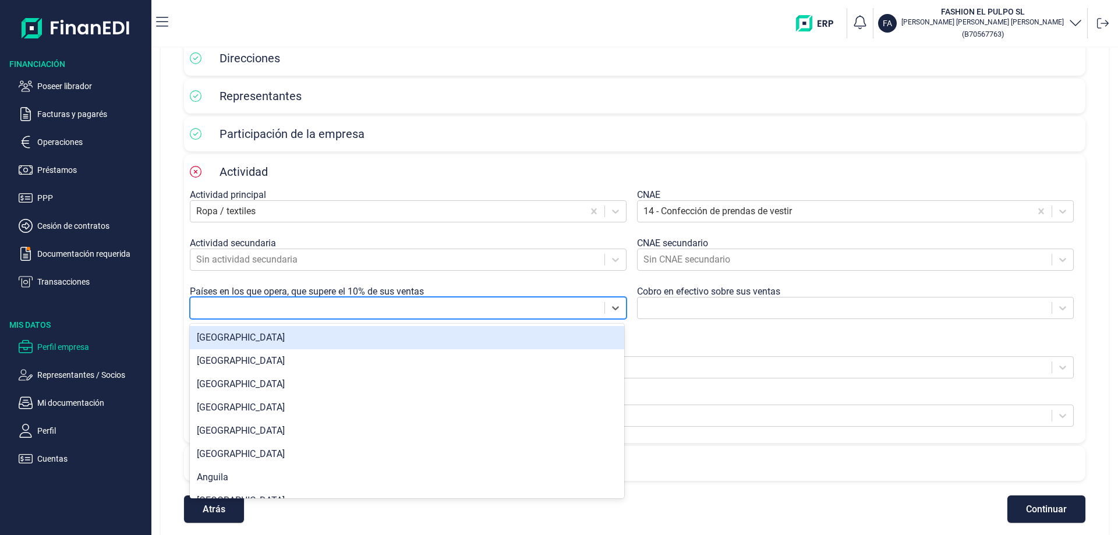
click at [342, 313] on div at bounding box center [397, 308] width 402 height 16
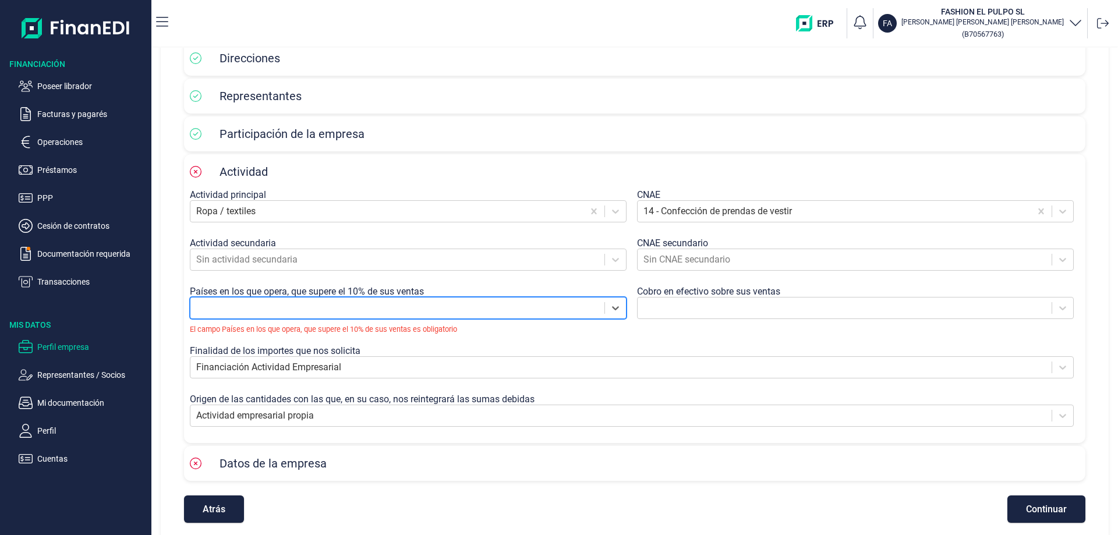
click at [342, 313] on div at bounding box center [397, 308] width 402 height 16
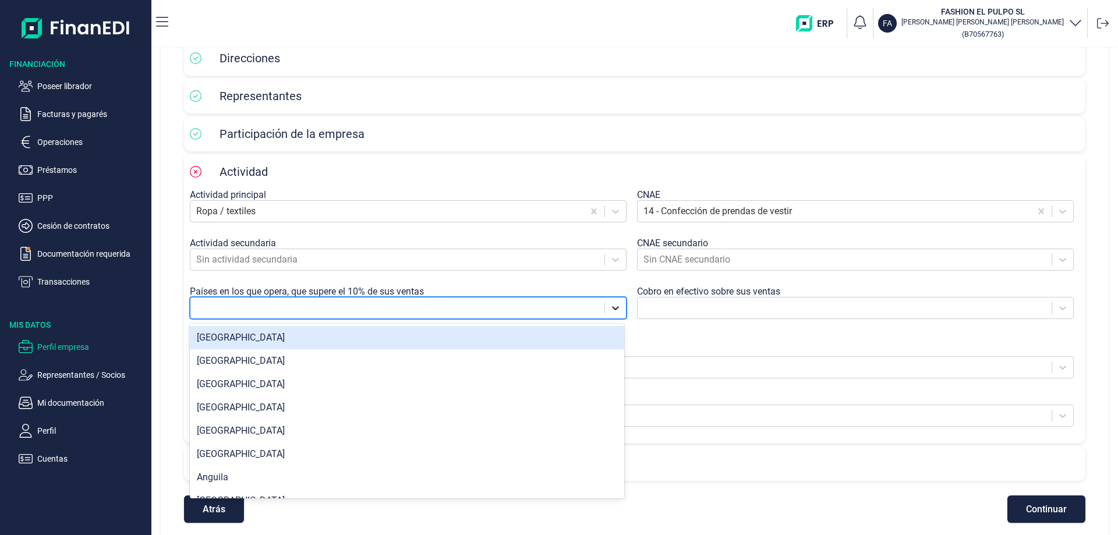
click at [610, 309] on icon at bounding box center [616, 308] width 12 height 12
click at [525, 341] on div "[GEOGRAPHIC_DATA]" at bounding box center [407, 337] width 434 height 23
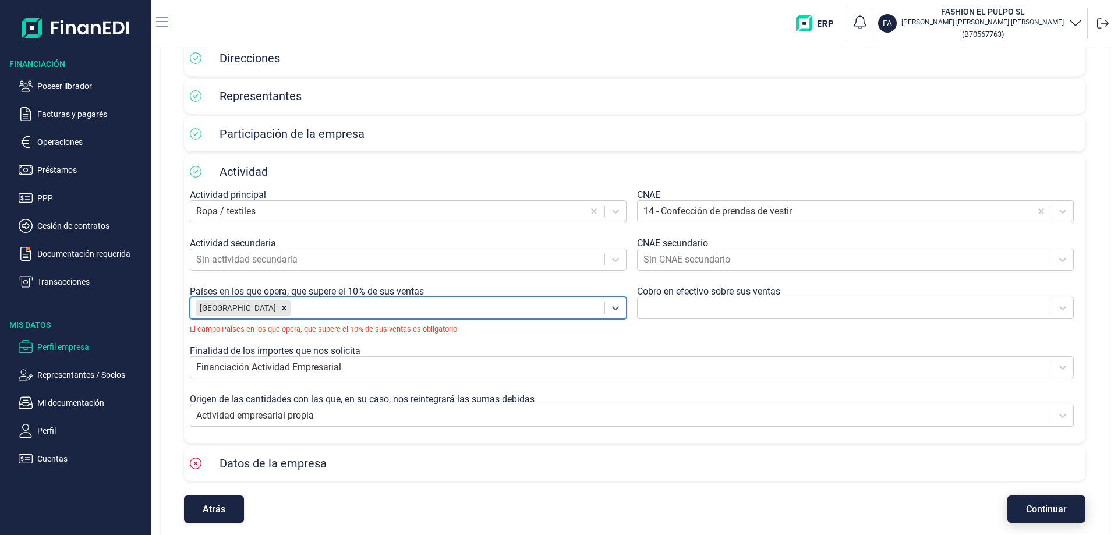
click at [1049, 506] on button "Continuar" at bounding box center [1046, 509] width 78 height 27
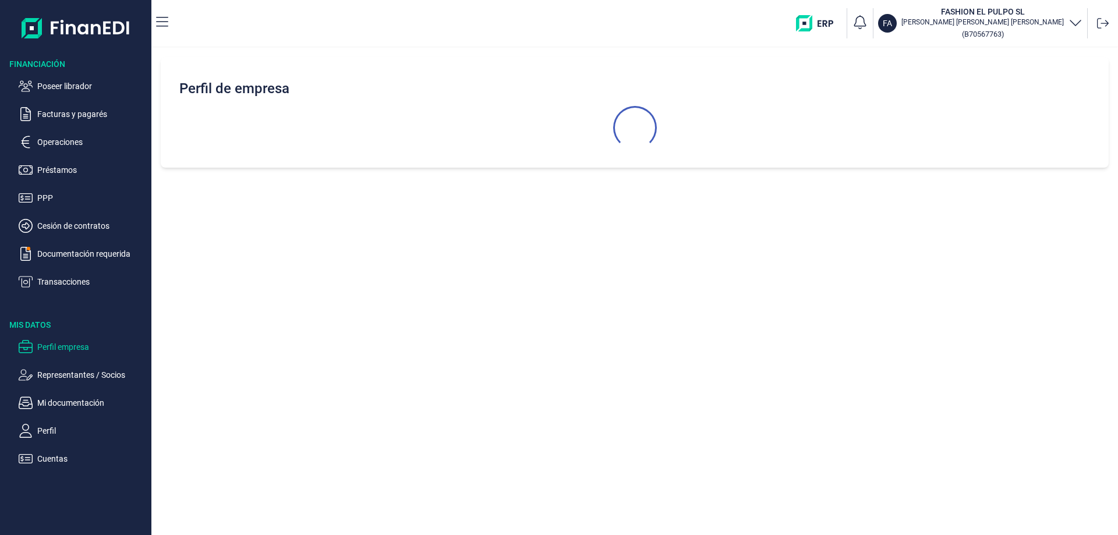
scroll to position [0, 0]
select select "ES"
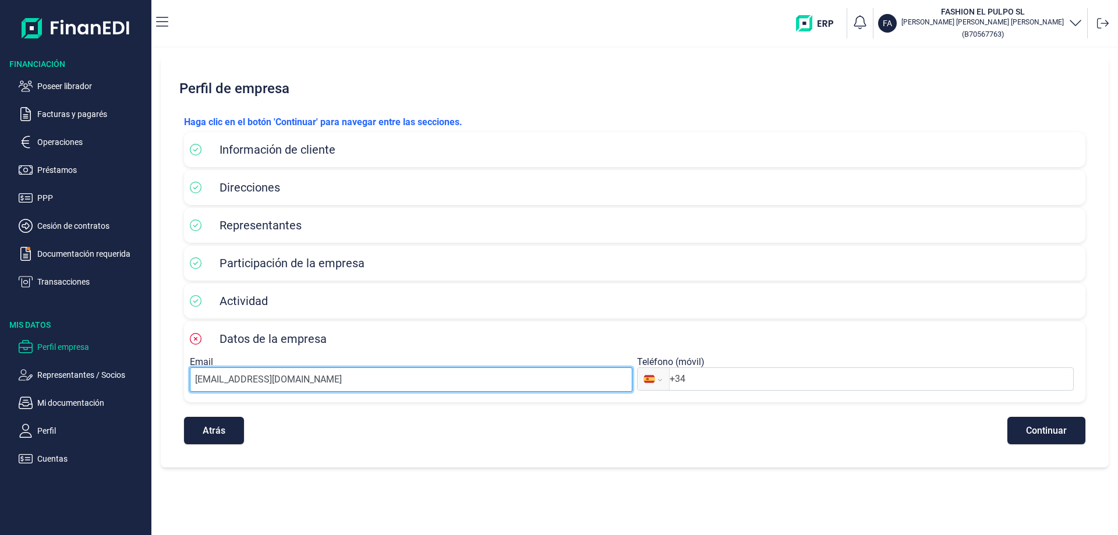
drag, startPoint x: 211, startPoint y: 380, endPoint x: 163, endPoint y: 387, distance: 48.8
click at [163, 387] on div "Perfil de empresa [PERSON_NAME] clic en el botón 'Continuar' para navegar entre…" at bounding box center [635, 262] width 948 height 411
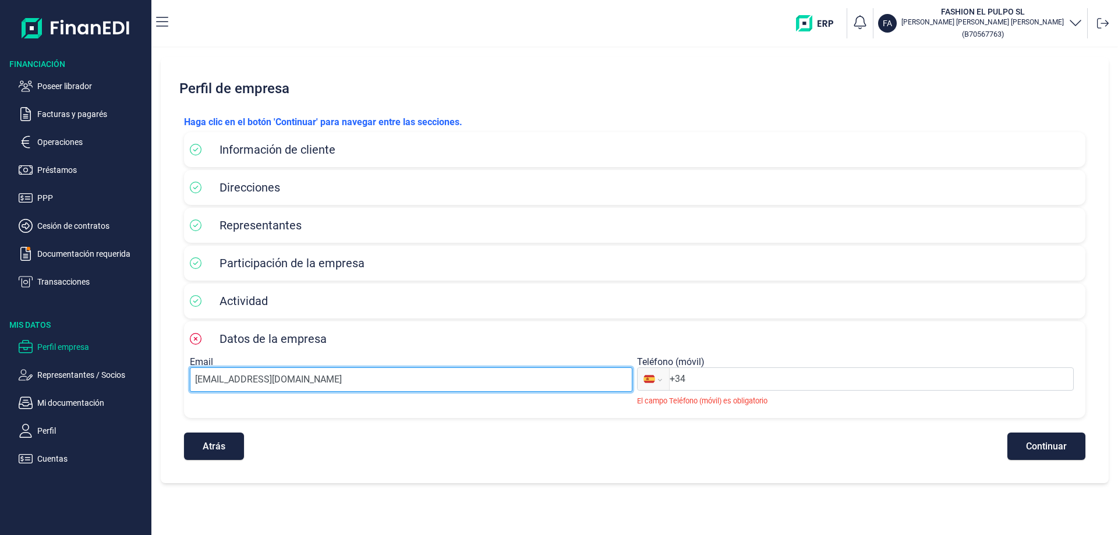
type input "[EMAIL_ADDRESS][DOMAIN_NAME]"
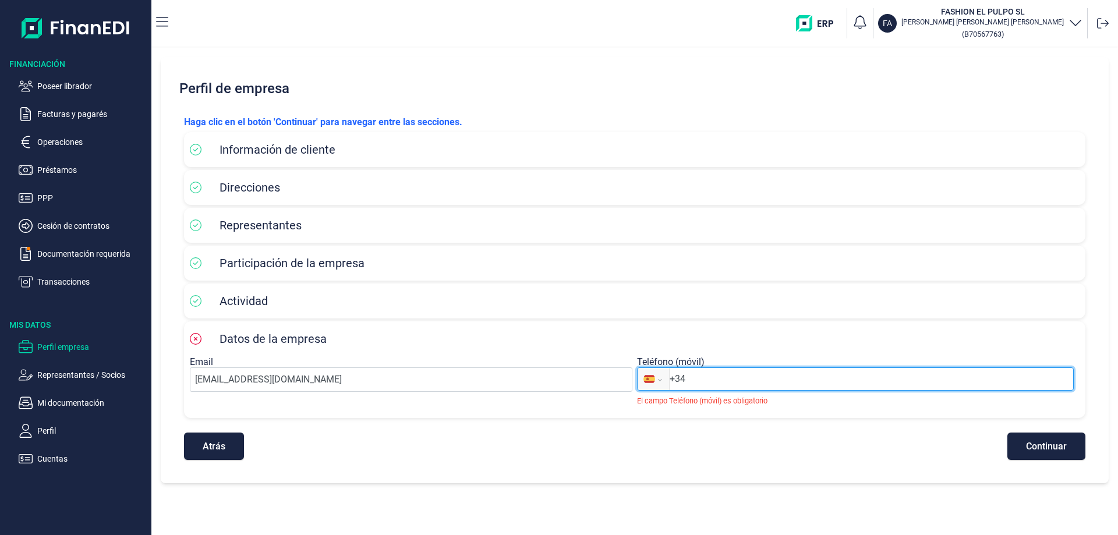
click at [746, 384] on input "+34" at bounding box center [872, 379] width 404 height 14
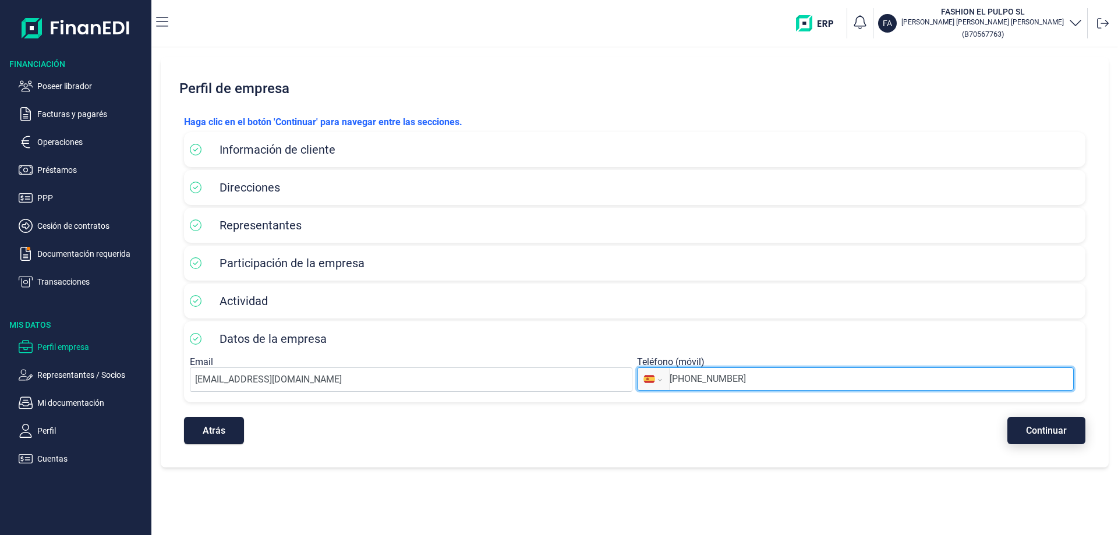
type input "[PHONE_NUMBER]"
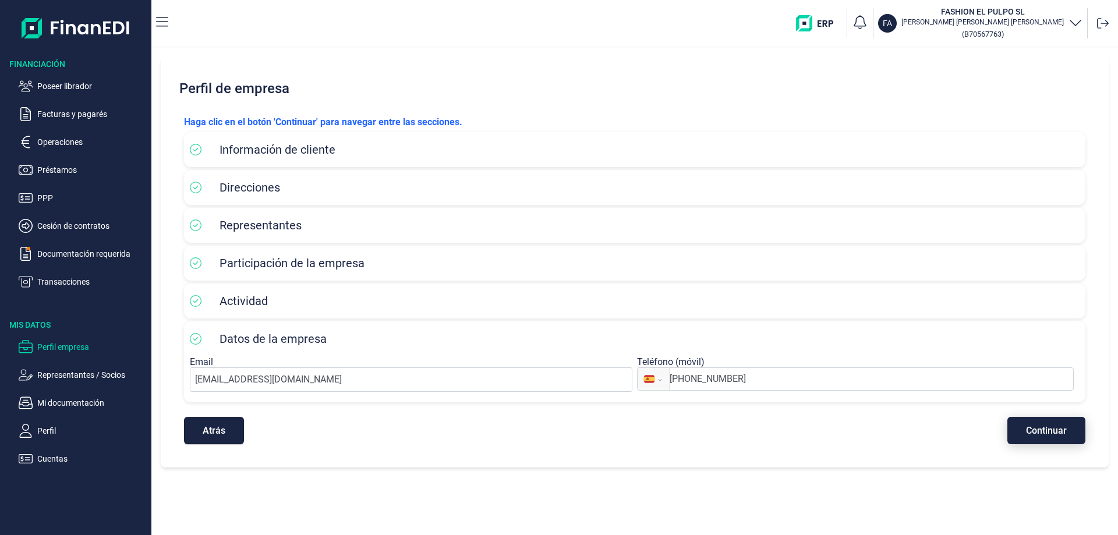
click at [1042, 434] on span "Continuar" at bounding box center [1046, 430] width 41 height 9
select select "ES"
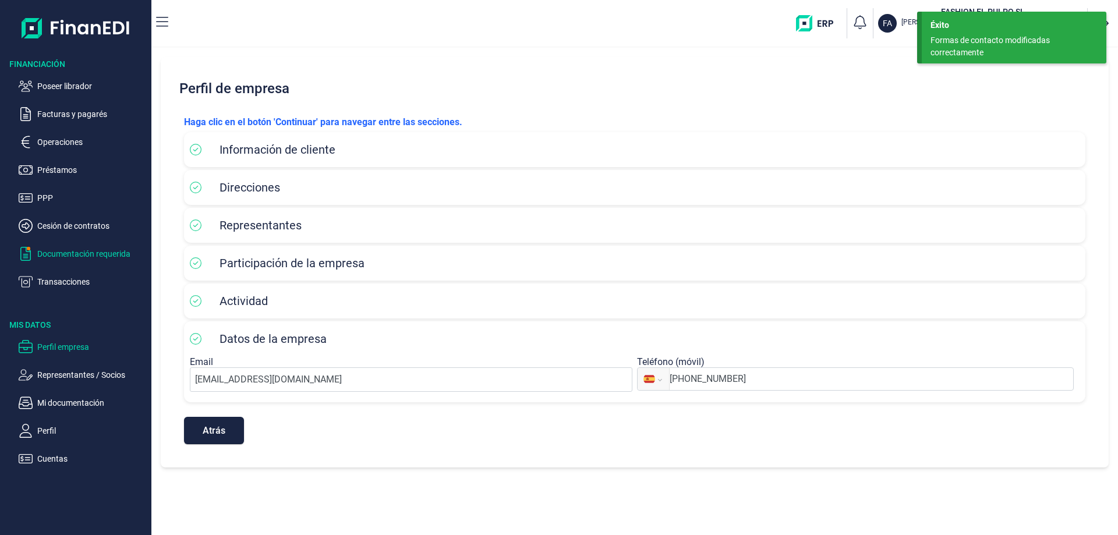
click at [63, 249] on p "Documentación requerida" at bounding box center [91, 254] width 109 height 14
